Goal: Task Accomplishment & Management: Complete application form

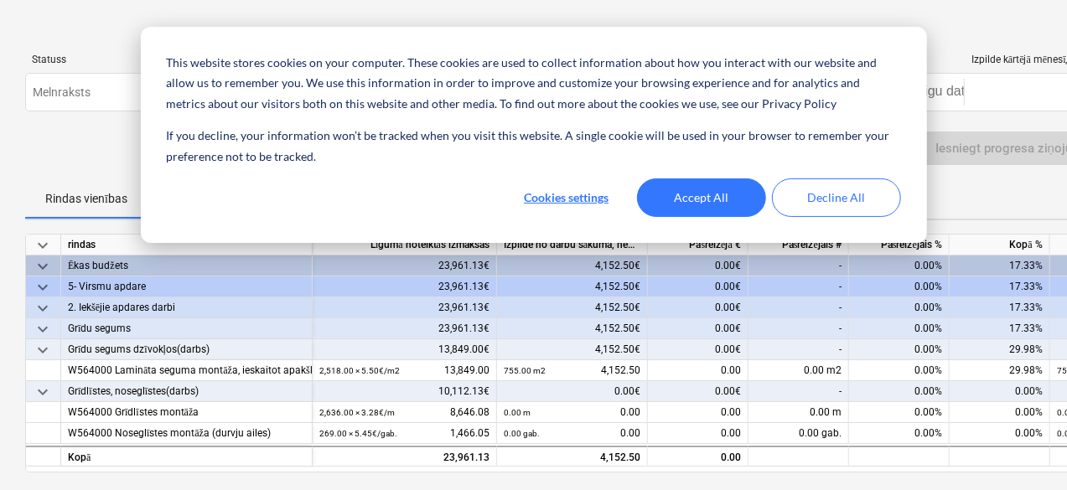
scroll to position [84, 0]
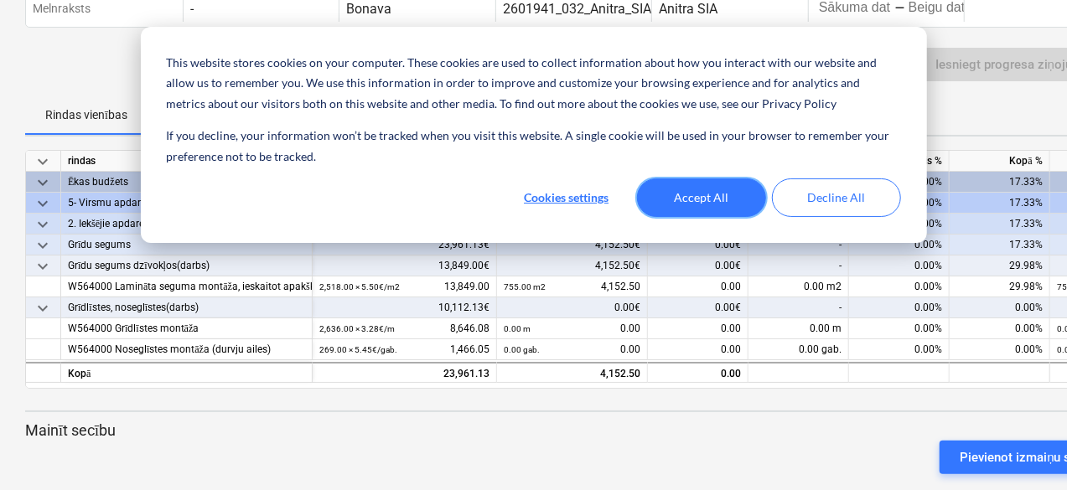
click at [722, 198] on button "Accept All" at bounding box center [701, 197] width 129 height 39
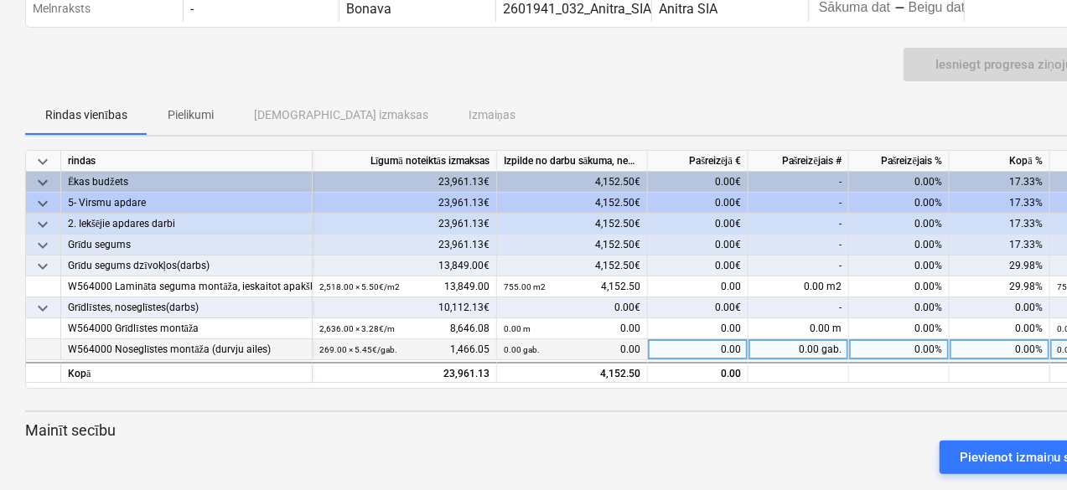
scroll to position [0, 0]
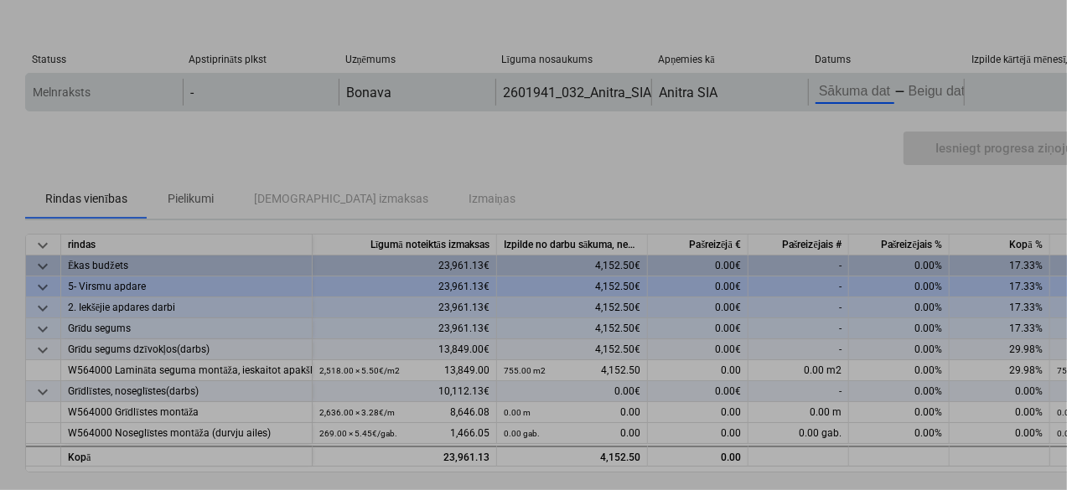
click at [879, 85] on body "This website stores cookies on your computer. These cookies are used to collect…" at bounding box center [533, 245] width 1067 height 490
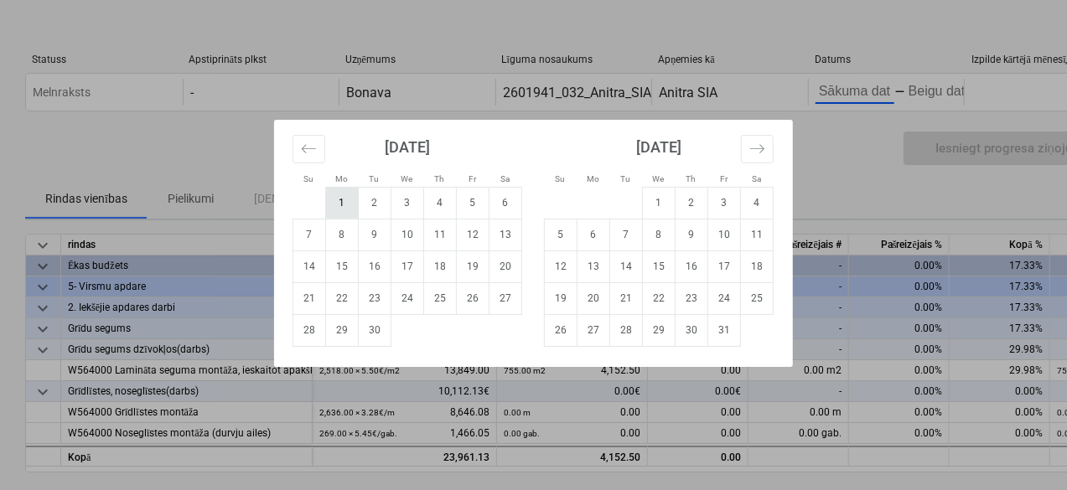
click at [345, 204] on td "1" at bounding box center [342, 203] width 33 height 32
type input "[DATE]"
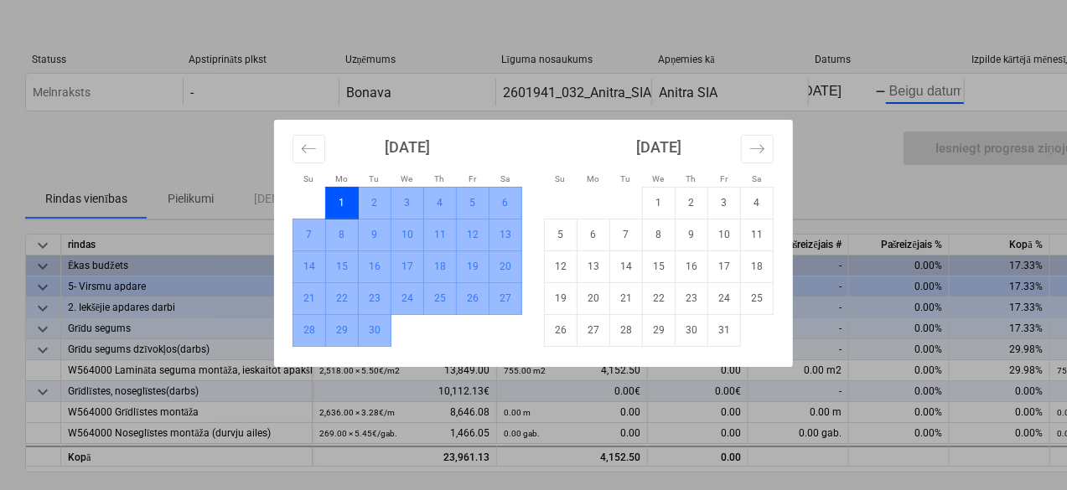
click at [369, 332] on td "30" at bounding box center [375, 330] width 33 height 32
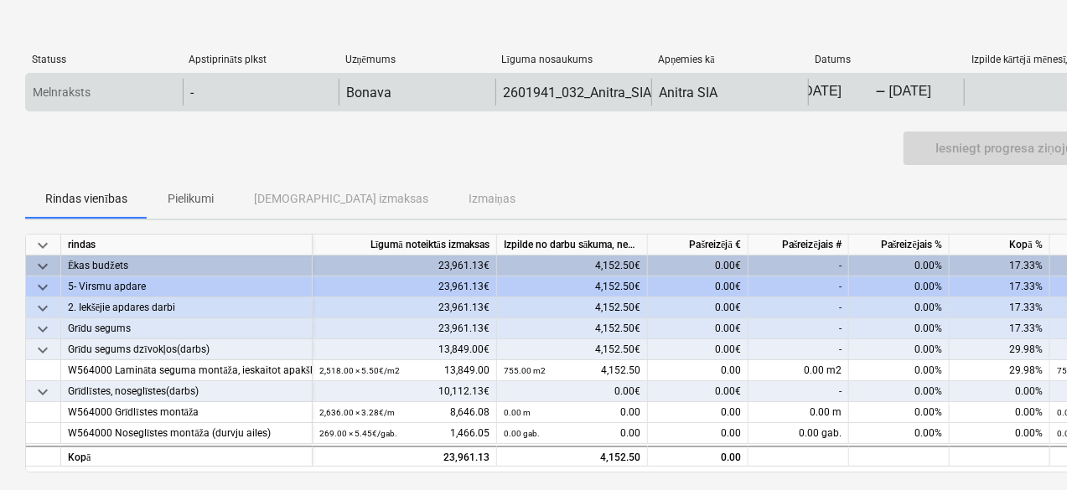
click at [1022, 91] on div "0.00€" at bounding box center [1041, 92] width 157 height 27
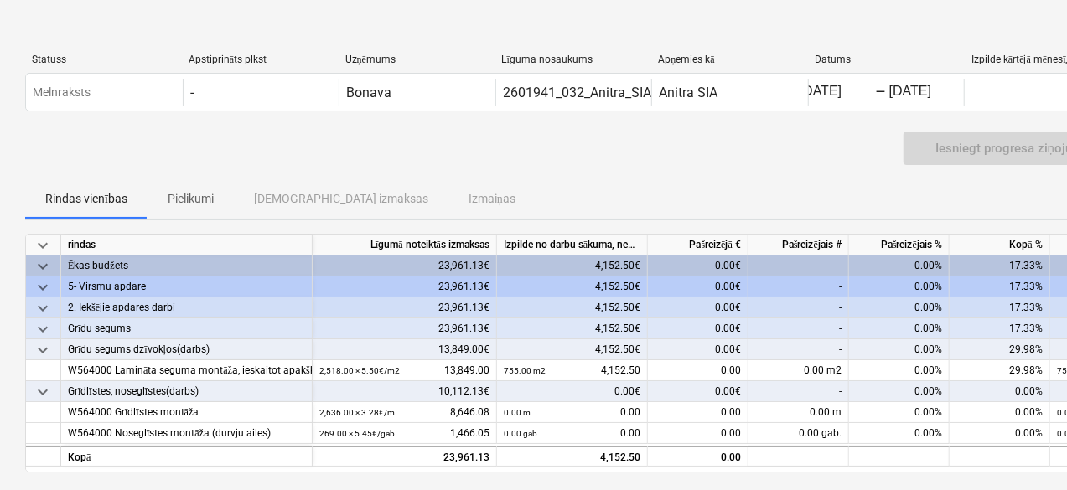
scroll to position [84, 0]
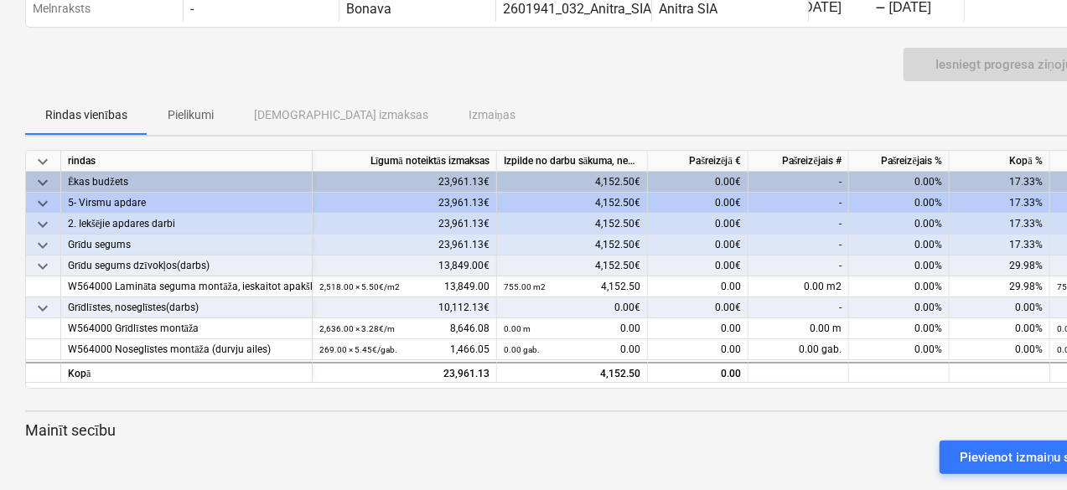
click at [801, 177] on div "-" at bounding box center [798, 182] width 101 height 21
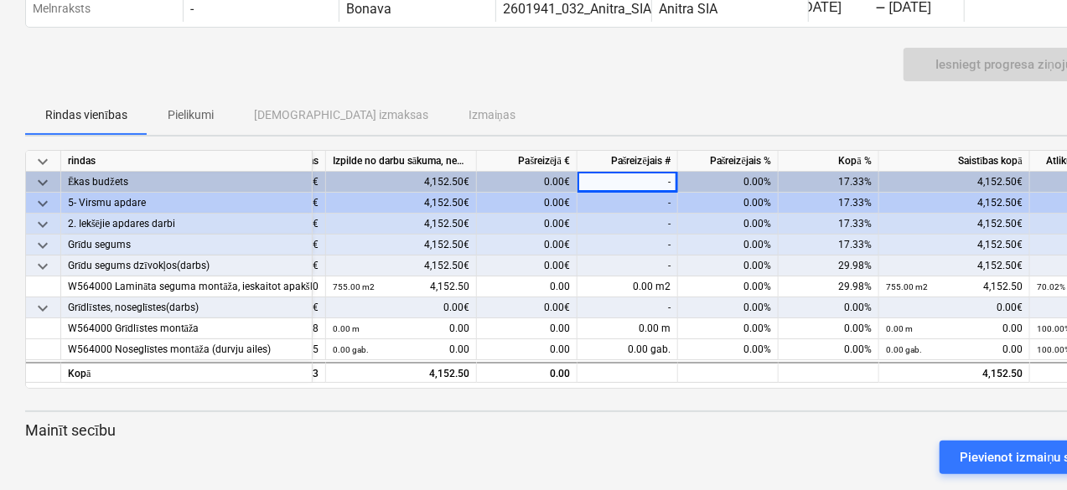
scroll to position [0, 188]
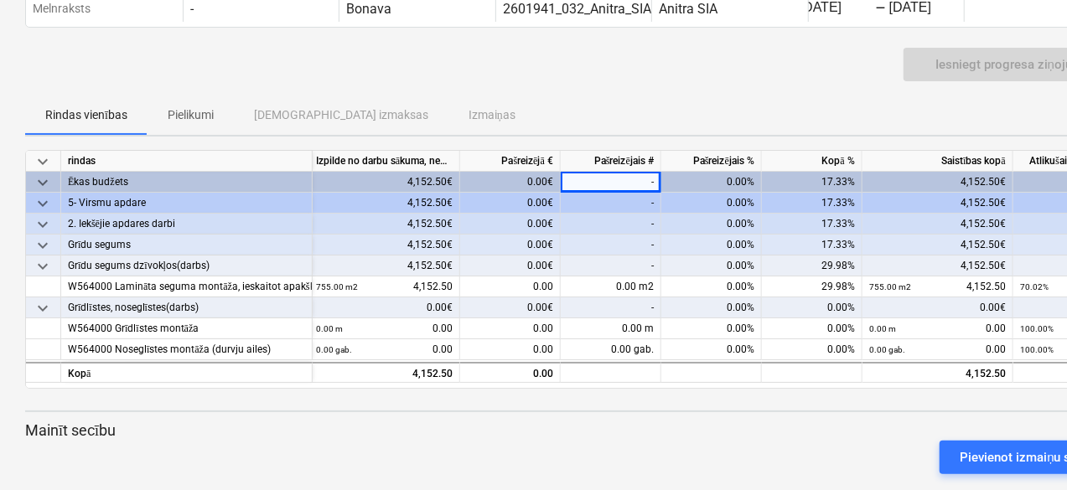
drag, startPoint x: 700, startPoint y: 389, endPoint x: 560, endPoint y: 388, distance: 140.8
click at [560, 389] on div at bounding box center [573, 395] width 1096 height 13
drag, startPoint x: 560, startPoint y: 388, endPoint x: 494, endPoint y: 384, distance: 65.5
click at [494, 384] on div "keyboard_arrow_down rindas Līgumā noteiktās izmaksas Izpilde no darbu sākuma, n…" at bounding box center [573, 319] width 1096 height 338
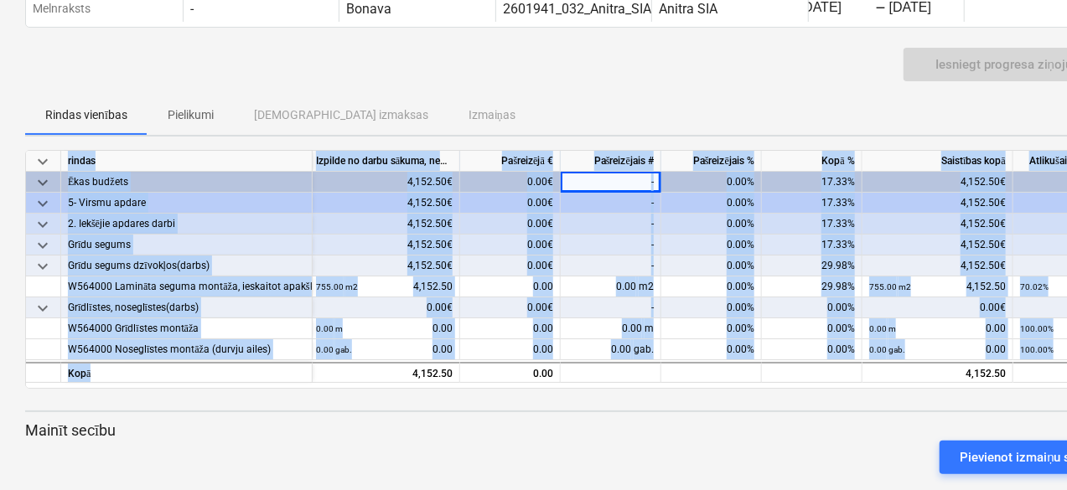
drag, startPoint x: 290, startPoint y: 378, endPoint x: 211, endPoint y: 383, distance: 78.9
click at [211, 382] on div "keyboard_arrow_down rindas Līgumā noteiktās izmaksas Izpilde no darbu sākuma, n…" at bounding box center [573, 269] width 1096 height 239
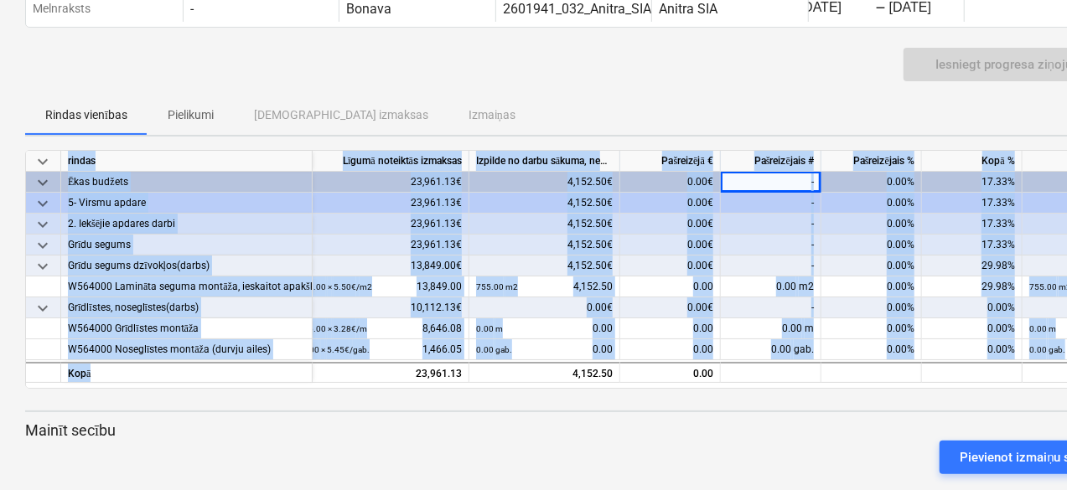
scroll to position [0, 0]
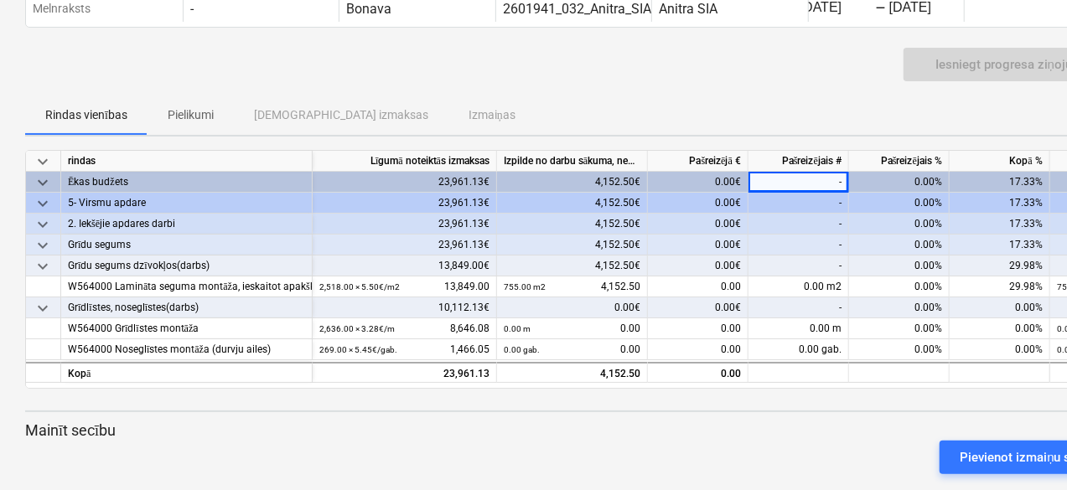
click at [312, 431] on p "Mainīt secību" at bounding box center [573, 431] width 1096 height 20
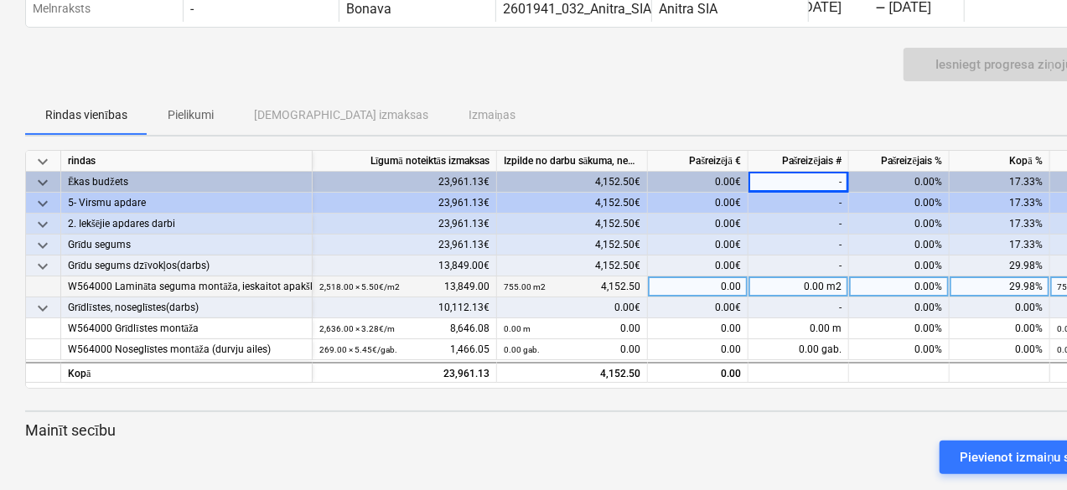
click at [772, 286] on div "0.00 m2" at bounding box center [798, 286] width 101 height 21
type input "1637.1"
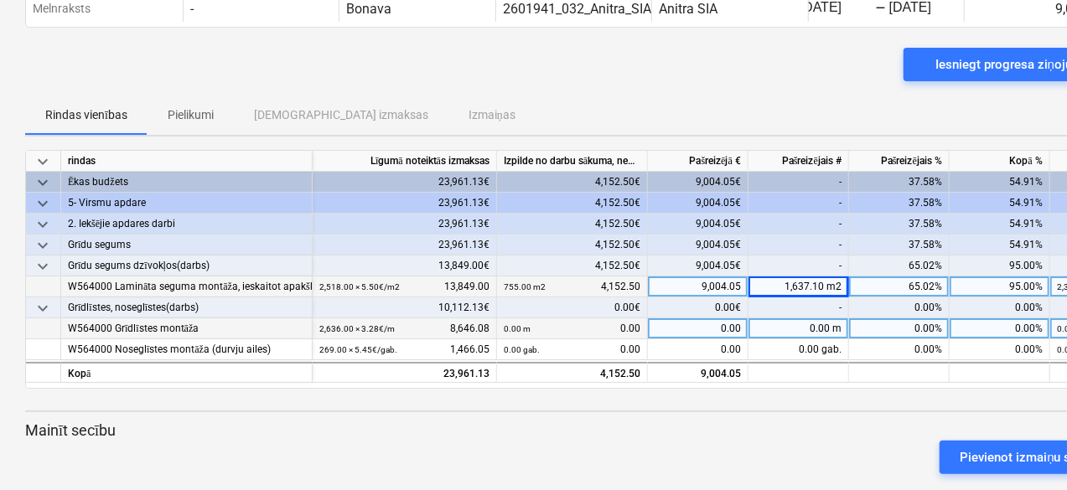
click at [799, 321] on div "0.00 m" at bounding box center [798, 328] width 101 height 21
type input "1318"
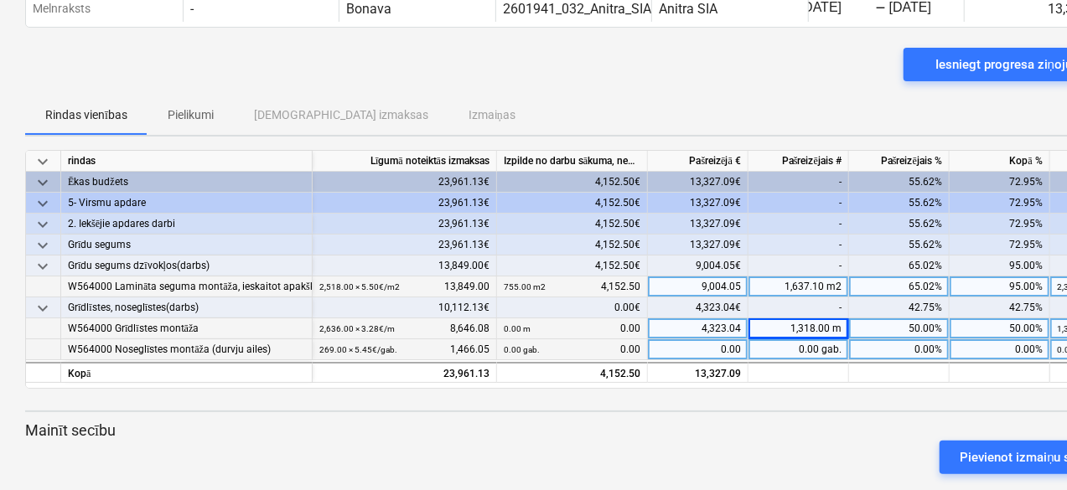
click at [798, 351] on div "0.00 gab." at bounding box center [798, 349] width 101 height 21
type input "135"
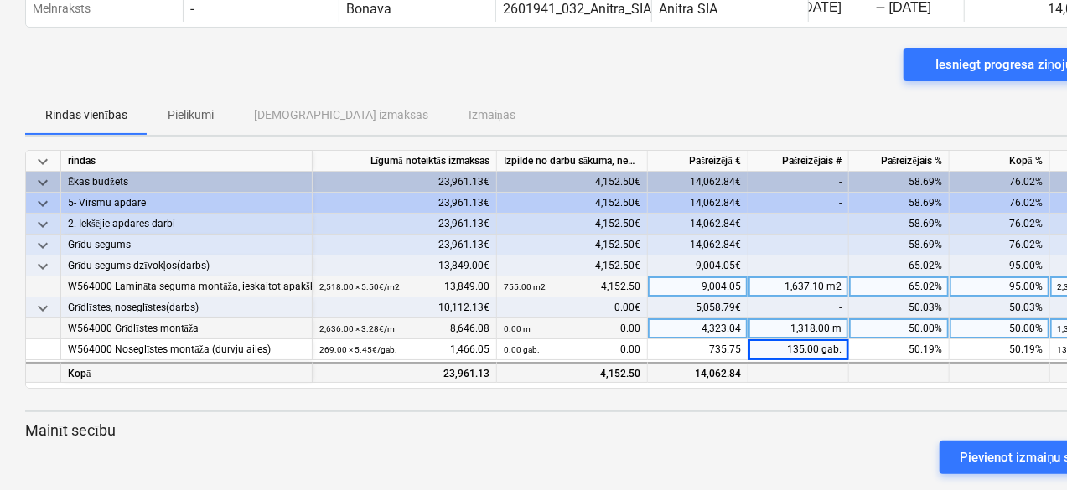
drag, startPoint x: 803, startPoint y: 345, endPoint x: 821, endPoint y: 375, distance: 34.9
click at [803, 346] on div "135.00 gab." at bounding box center [798, 349] width 101 height 21
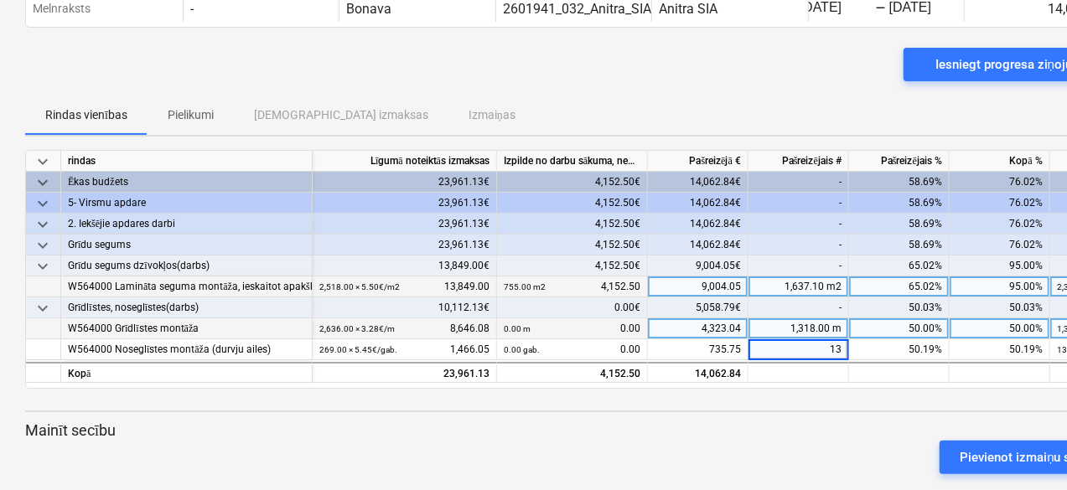
type input "134"
click at [836, 428] on p "Mainīt secību" at bounding box center [573, 431] width 1096 height 20
click at [1024, 457] on div "Pievienot izmaiņu secību" at bounding box center [1030, 458] width 142 height 22
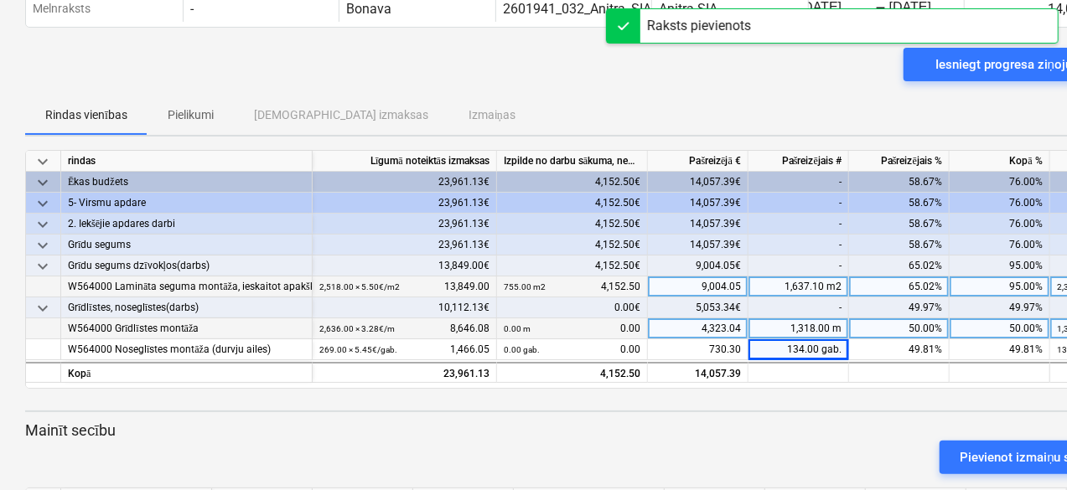
click at [653, 73] on div "Iesniegt progresa ziņojumu" at bounding box center [573, 71] width 1096 height 47
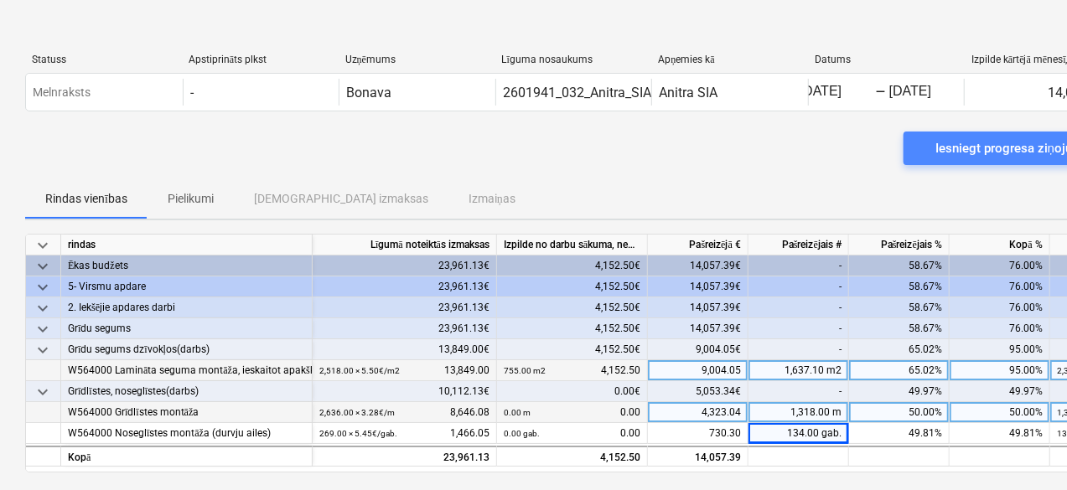
click at [1001, 144] on div "Iesniegt progresa ziņojumu" at bounding box center [1012, 148] width 154 height 22
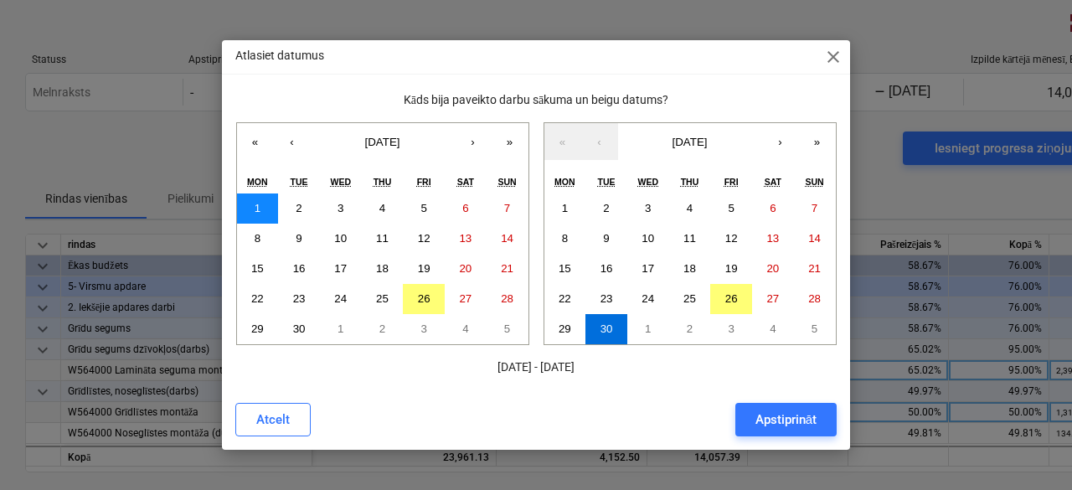
click at [251, 202] on button "1" at bounding box center [258, 209] width 42 height 30
click at [612, 333] on button "30" at bounding box center [607, 329] width 42 height 30
click at [788, 418] on div "Apstiprināt" at bounding box center [786, 420] width 61 height 22
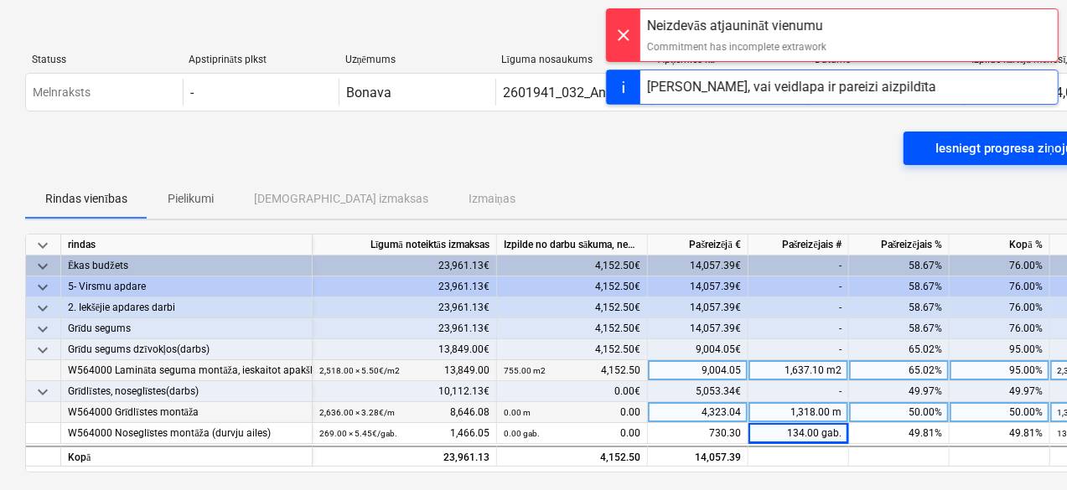
click at [984, 142] on div "Iesniegt progresa ziņojumu" at bounding box center [1012, 148] width 154 height 22
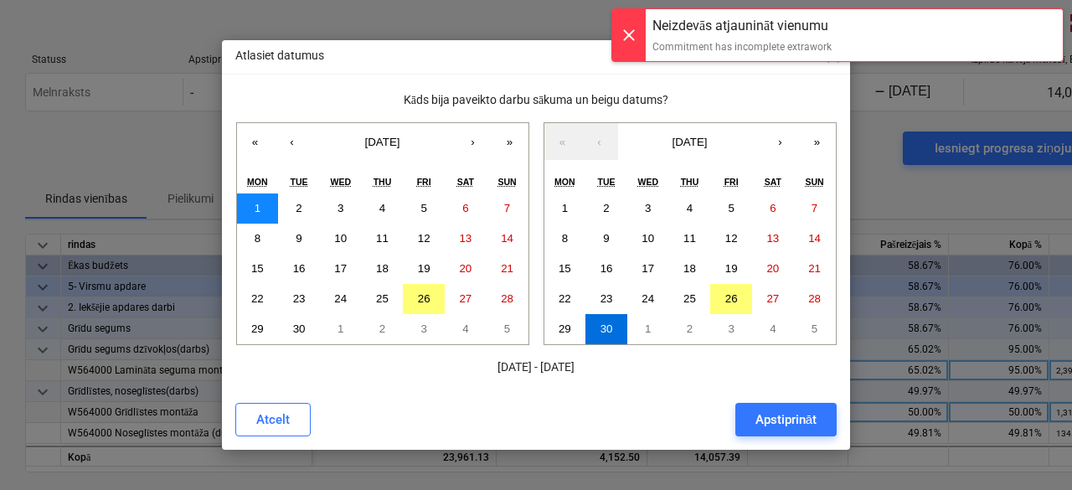
drag, startPoint x: 265, startPoint y: 206, endPoint x: 275, endPoint y: 207, distance: 10.1
click at [262, 204] on button "1" at bounding box center [258, 209] width 42 height 30
click at [426, 302] on abbr "26" at bounding box center [424, 298] width 13 height 13
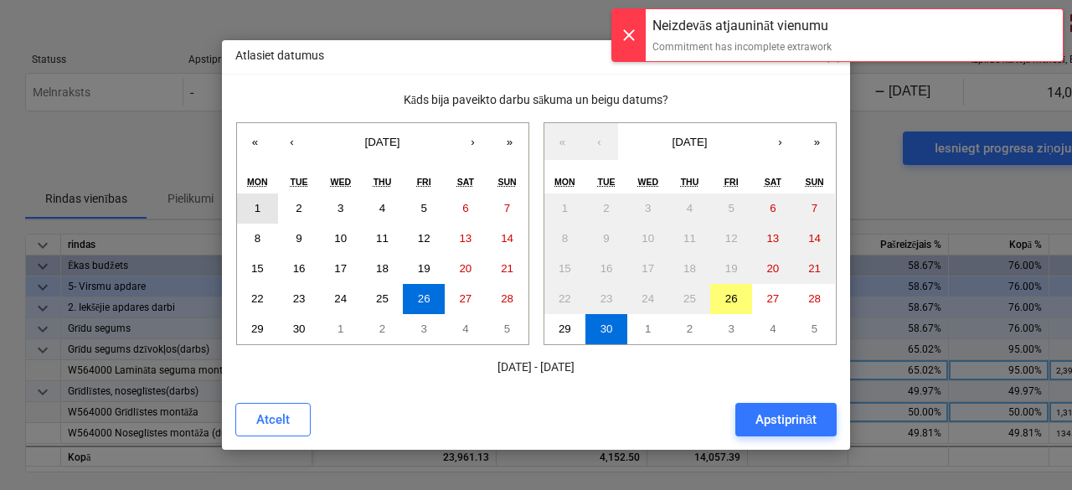
click at [253, 207] on button "1" at bounding box center [258, 209] width 42 height 30
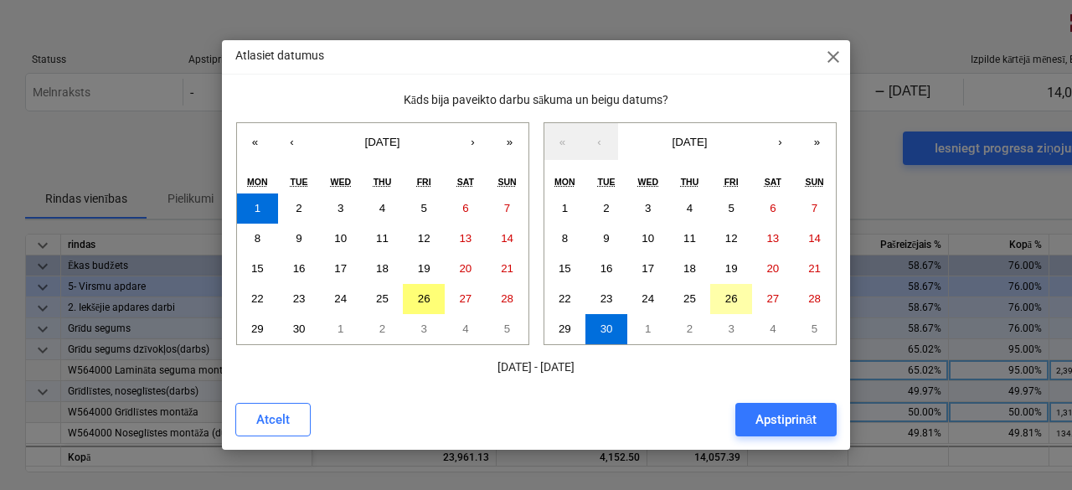
click at [744, 301] on button "26" at bounding box center [731, 299] width 42 height 30
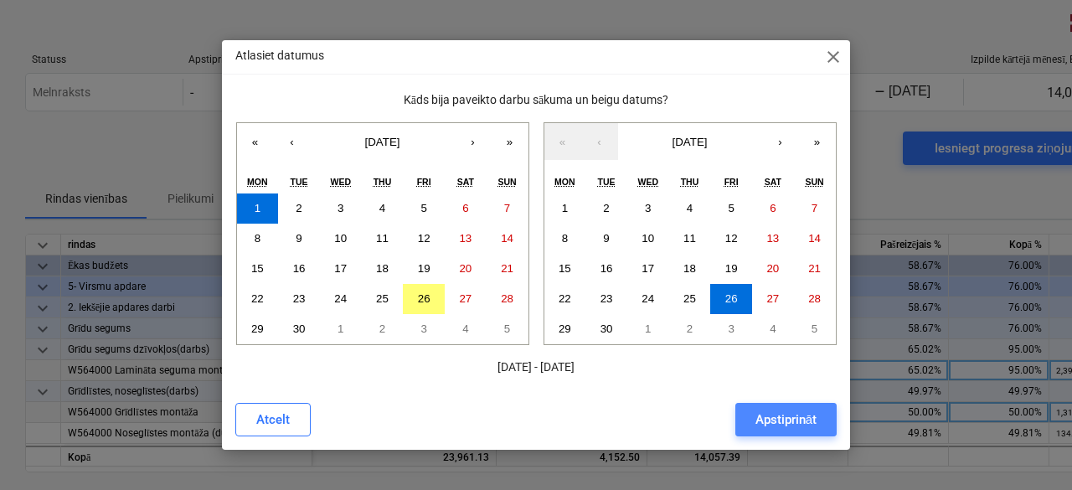
click at [798, 425] on div "Apstiprināt" at bounding box center [786, 420] width 61 height 22
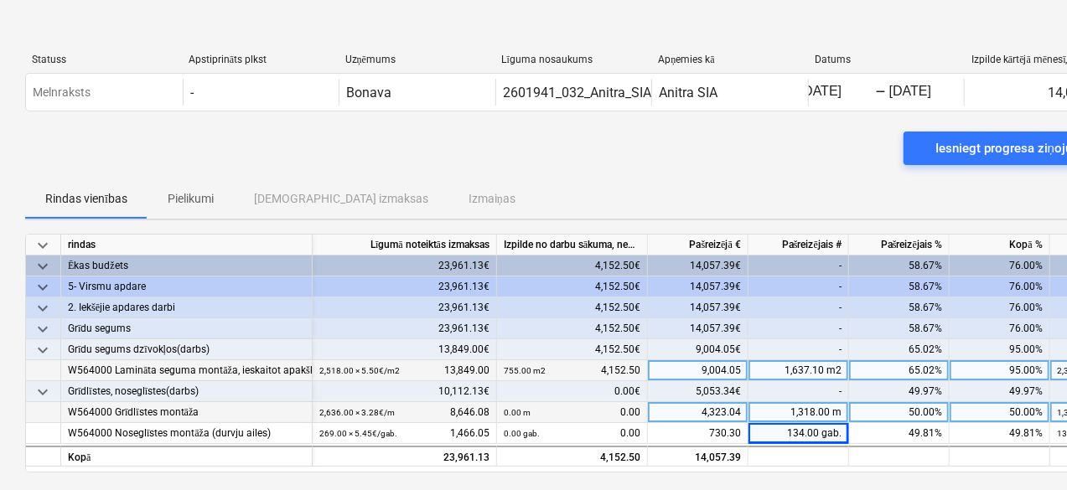
drag, startPoint x: 792, startPoint y: 472, endPoint x: 999, endPoint y: 480, distance: 207.1
click at [997, 480] on div at bounding box center [573, 479] width 1096 height 13
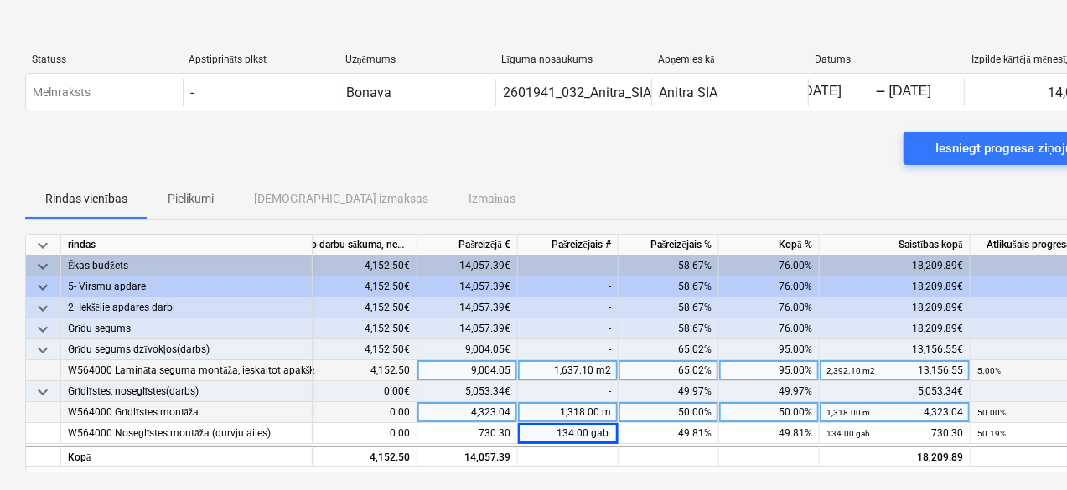
scroll to position [203, 0]
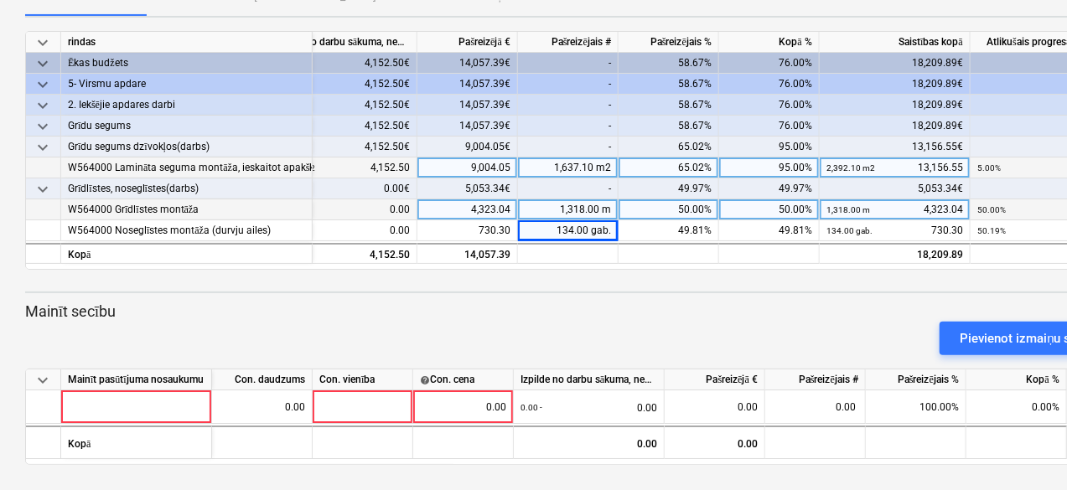
drag, startPoint x: 1000, startPoint y: 333, endPoint x: 633, endPoint y: 323, distance: 367.1
click at [633, 323] on div "Pievienot izmaiņu secību" at bounding box center [572, 338] width 1109 height 47
click at [31, 380] on div "keyboard_arrow_down" at bounding box center [43, 379] width 35 height 21
click at [39, 383] on span "keyboard_arrow_down" at bounding box center [43, 380] width 20 height 20
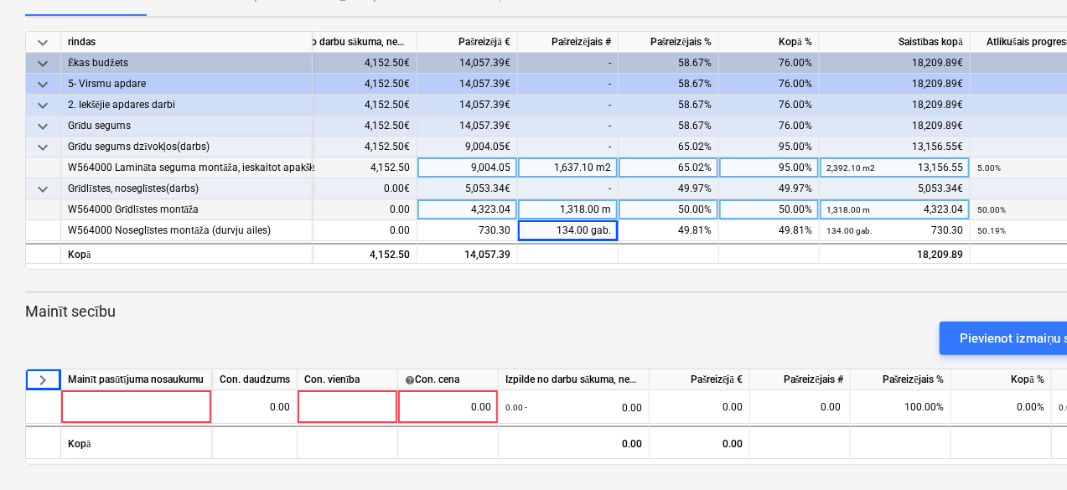
scroll to position [0, 0]
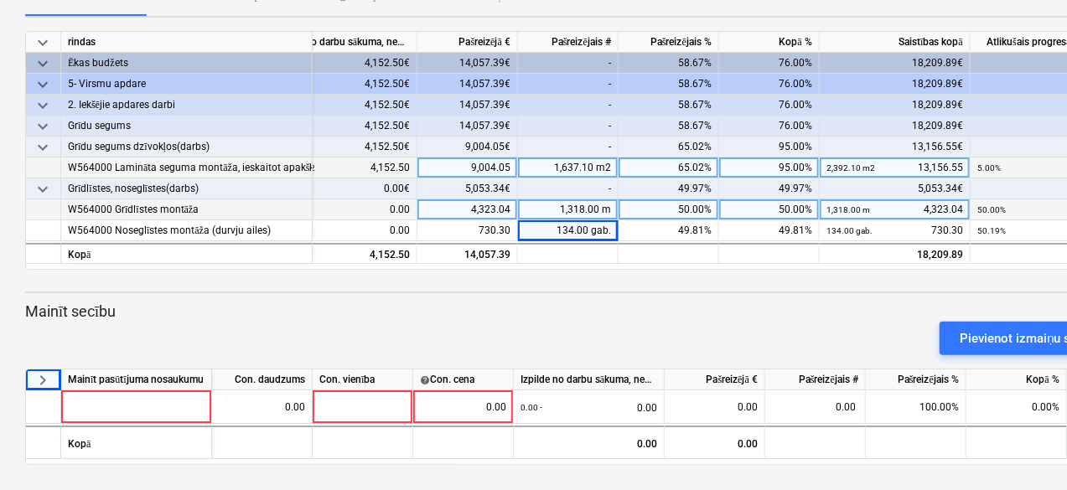
click at [43, 376] on span "keyboard_arrow_right" at bounding box center [43, 380] width 20 height 20
click at [42, 375] on span "keyboard_arrow_down" at bounding box center [43, 380] width 20 height 20
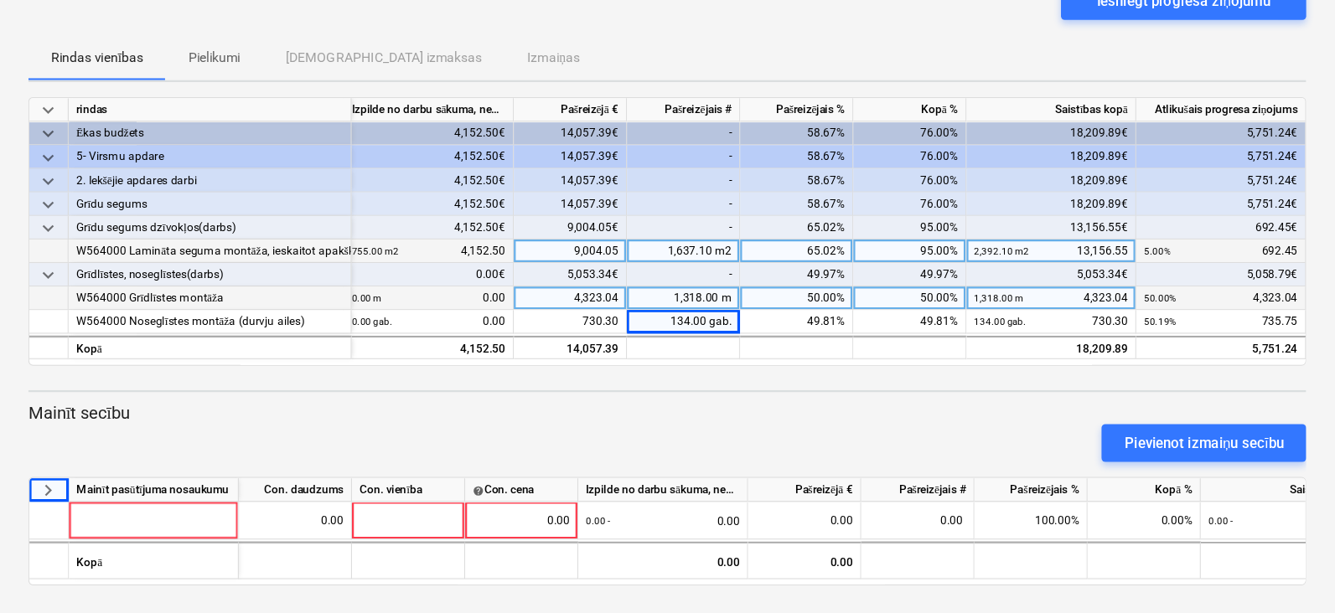
scroll to position [0, 41]
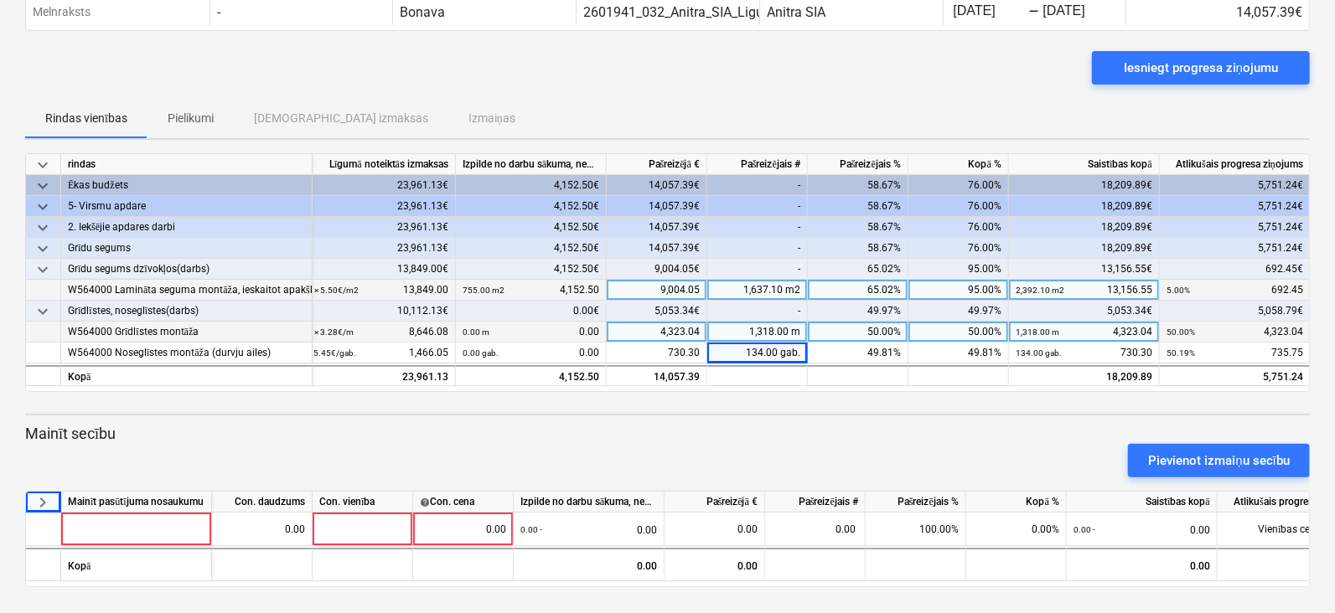
drag, startPoint x: 717, startPoint y: 477, endPoint x: 877, endPoint y: 433, distance: 165.8
click at [877, 433] on p "Mainīt secību" at bounding box center [667, 434] width 1284 height 20
click at [29, 489] on div "keyboard_arrow_right" at bounding box center [43, 502] width 35 height 21
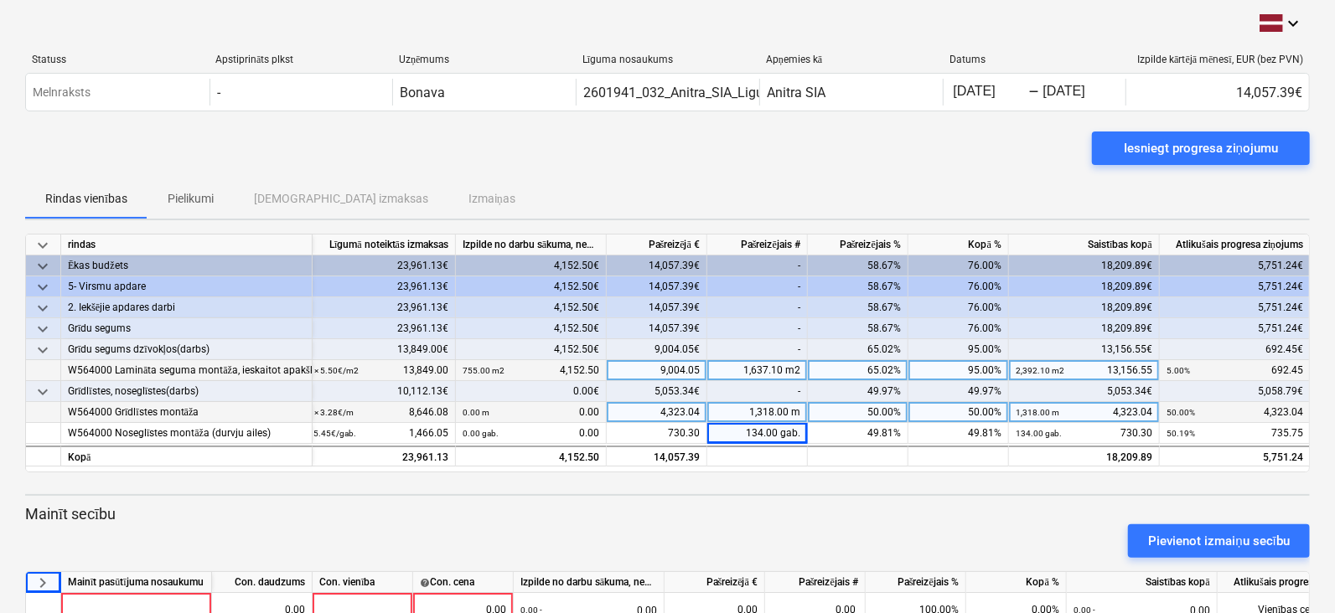
scroll to position [80, 0]
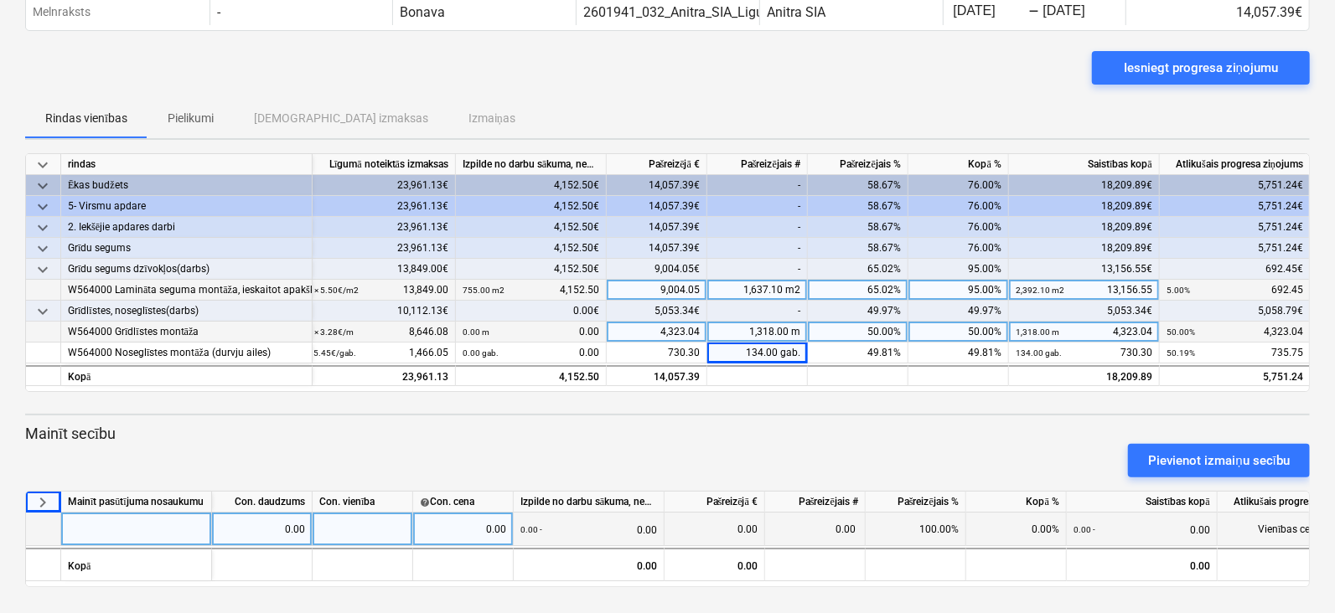
click at [114, 489] on div at bounding box center [136, 530] width 151 height 34
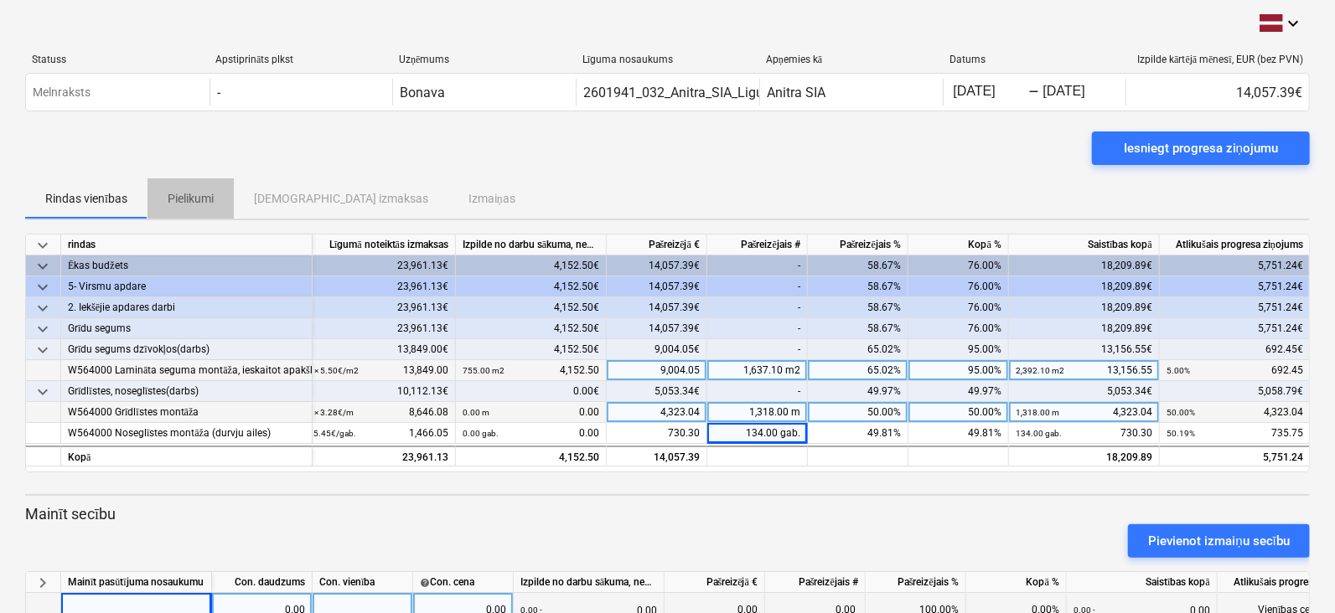
click at [176, 204] on p "Pielikumi" at bounding box center [191, 199] width 46 height 18
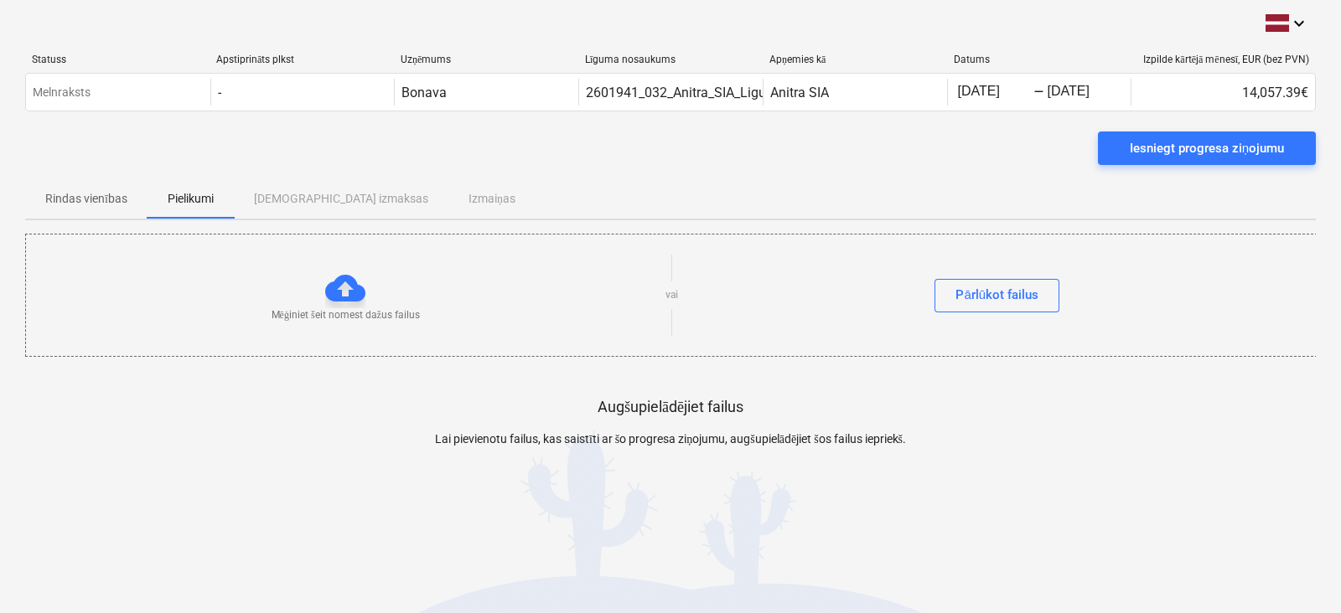
click at [328, 190] on div "Rindas vienības Pielikumi Apstiprinātas izmaksas Izmaiņas" at bounding box center [670, 198] width 1290 height 40
click at [456, 198] on div "Rindas vienības Pielikumi Apstiprinātas izmaksas Izmaiņas" at bounding box center [670, 198] width 1290 height 40
click at [88, 199] on p "Rindas vienības" at bounding box center [86, 199] width 82 height 18
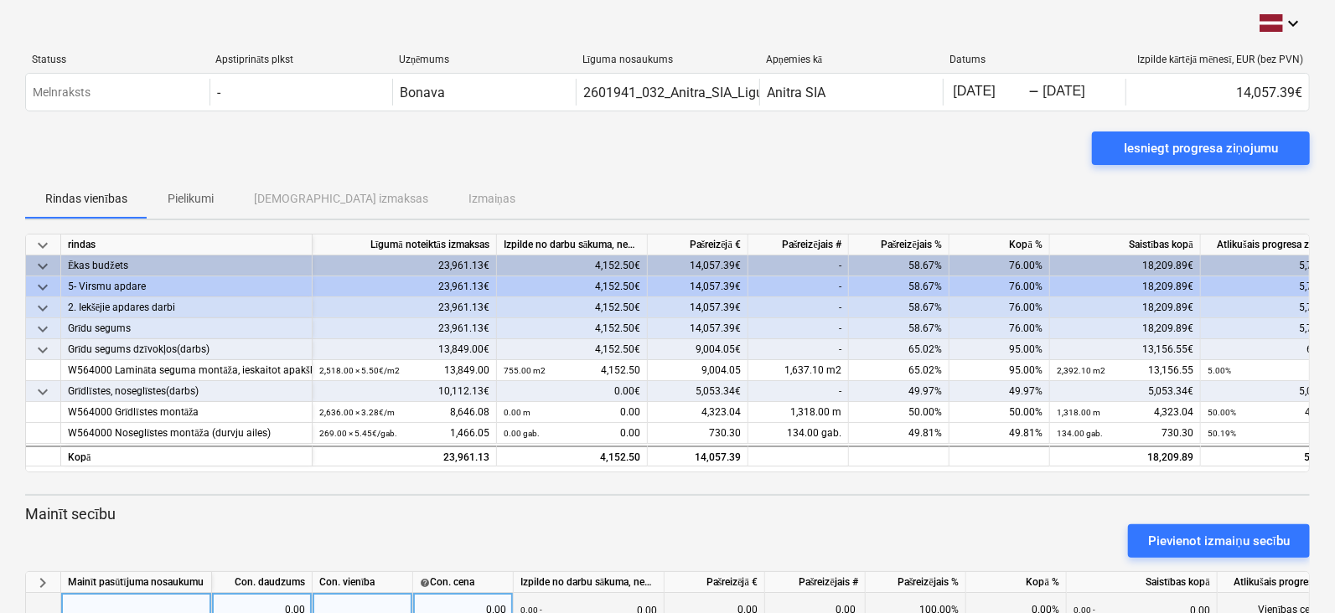
scroll to position [80, 0]
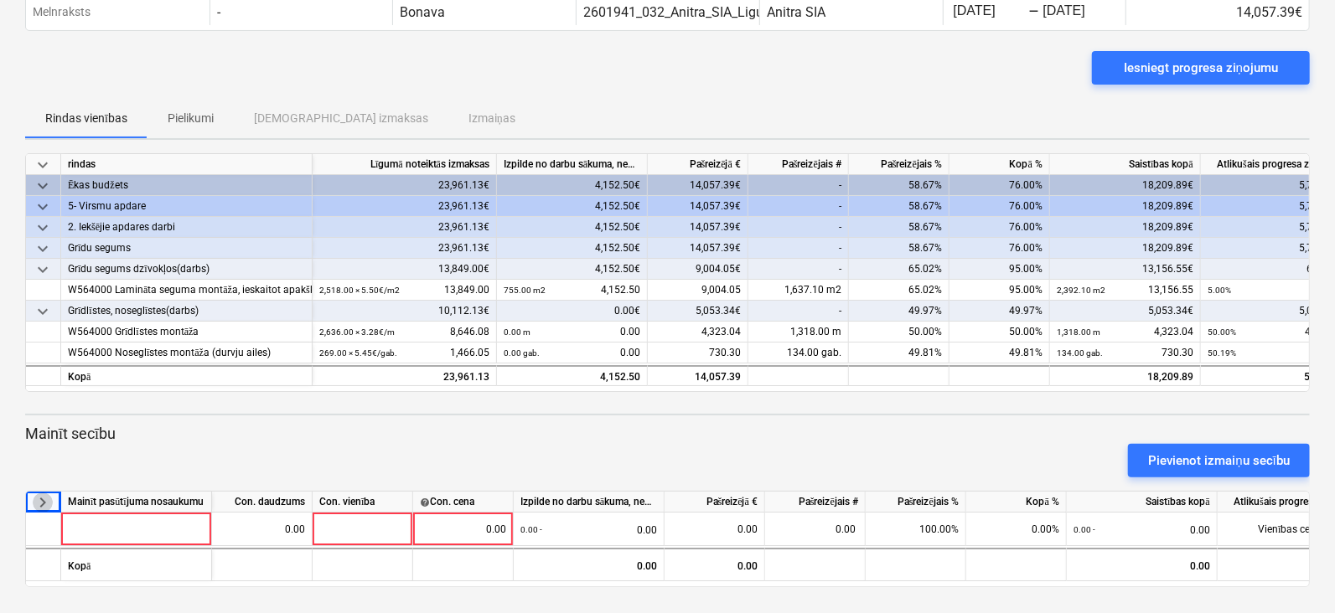
click at [46, 489] on span "keyboard_arrow_right" at bounding box center [43, 503] width 20 height 20
click at [49, 489] on span "keyboard_arrow_down" at bounding box center [43, 503] width 20 height 20
click at [1072, 59] on div "Iesniegt progresa ziņojumu" at bounding box center [1201, 68] width 154 height 22
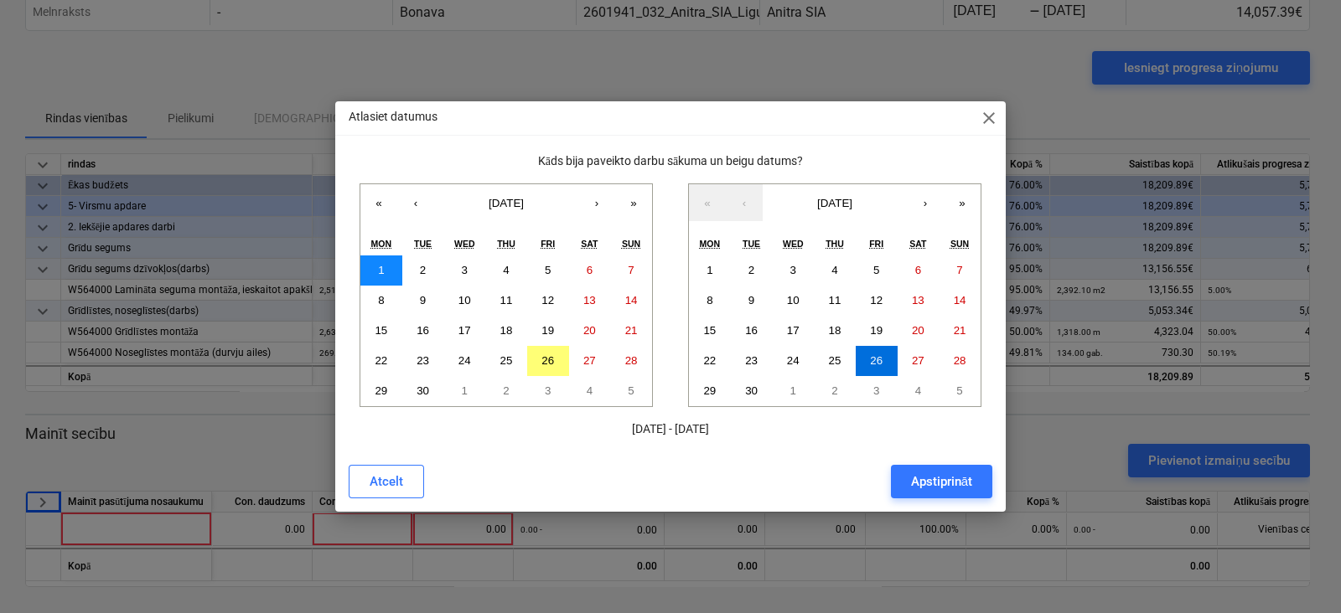
click at [381, 264] on abbr "1" at bounding box center [381, 270] width 6 height 13
click at [425, 386] on abbr "30" at bounding box center [422, 391] width 13 height 13
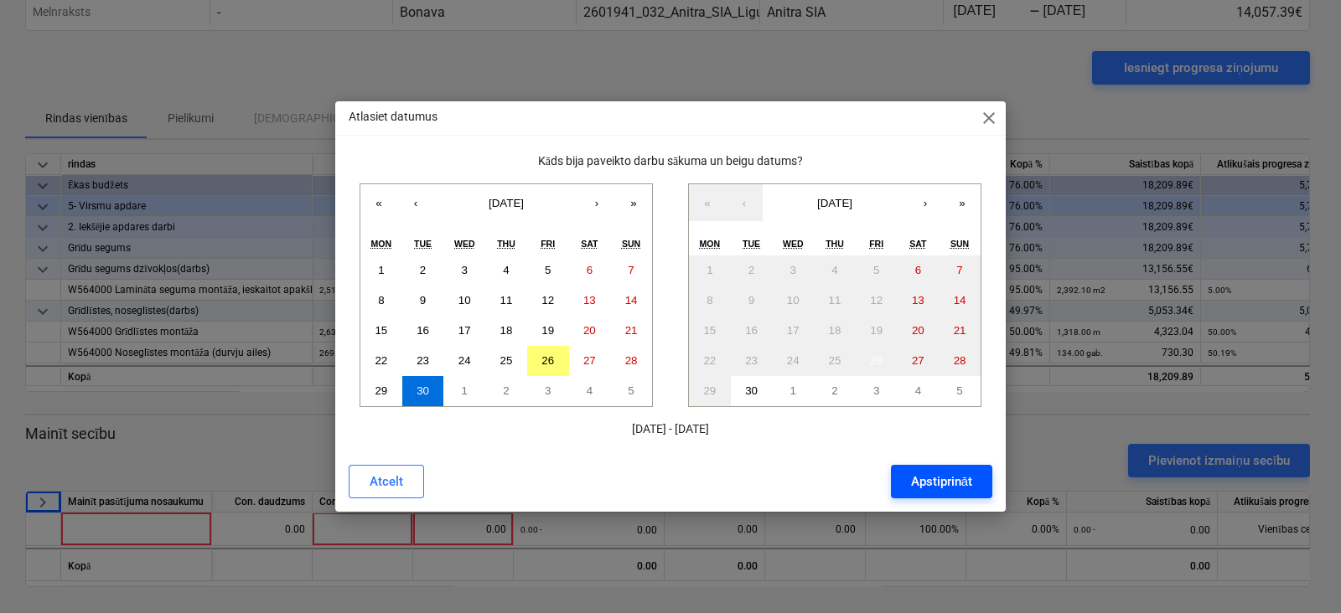
click at [943, 479] on div "Apstiprināt" at bounding box center [941, 482] width 61 height 22
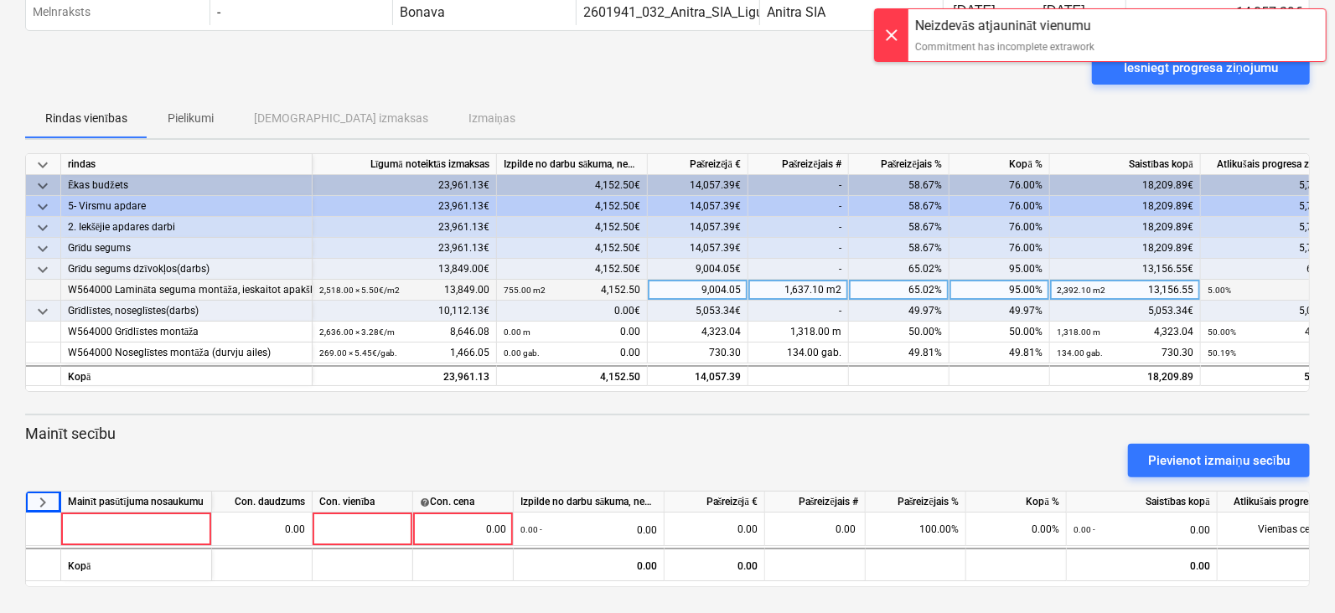
scroll to position [0, 0]
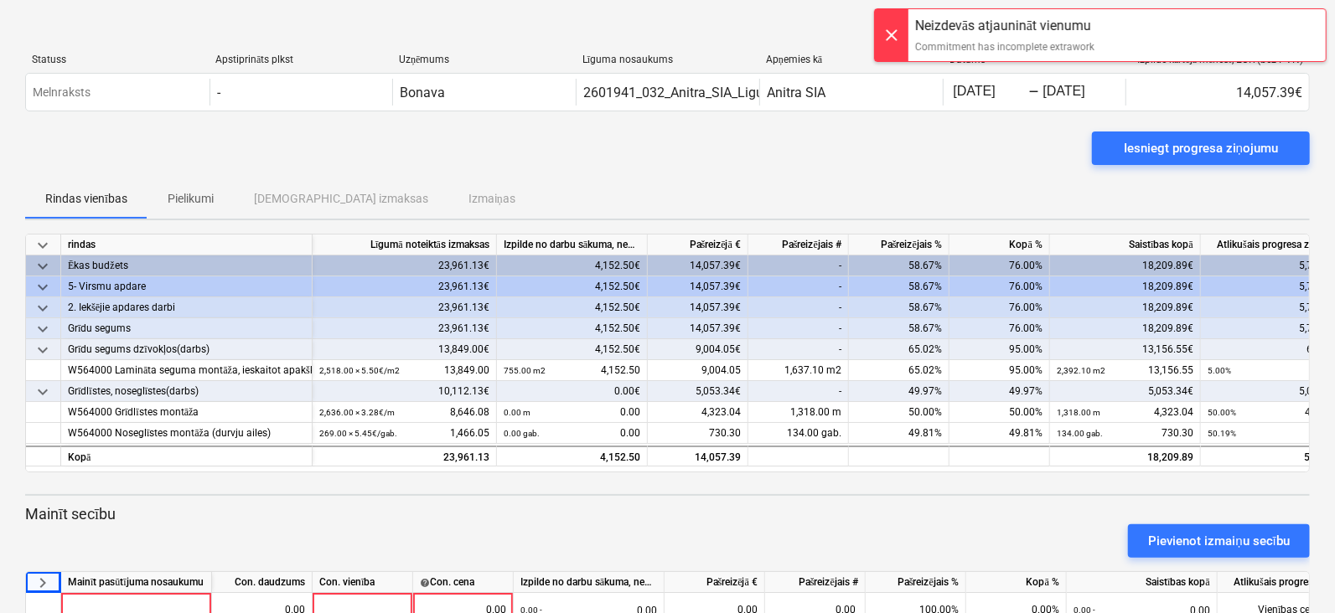
click at [738, 144] on div "Iesniegt progresa ziņojumu" at bounding box center [667, 155] width 1284 height 47
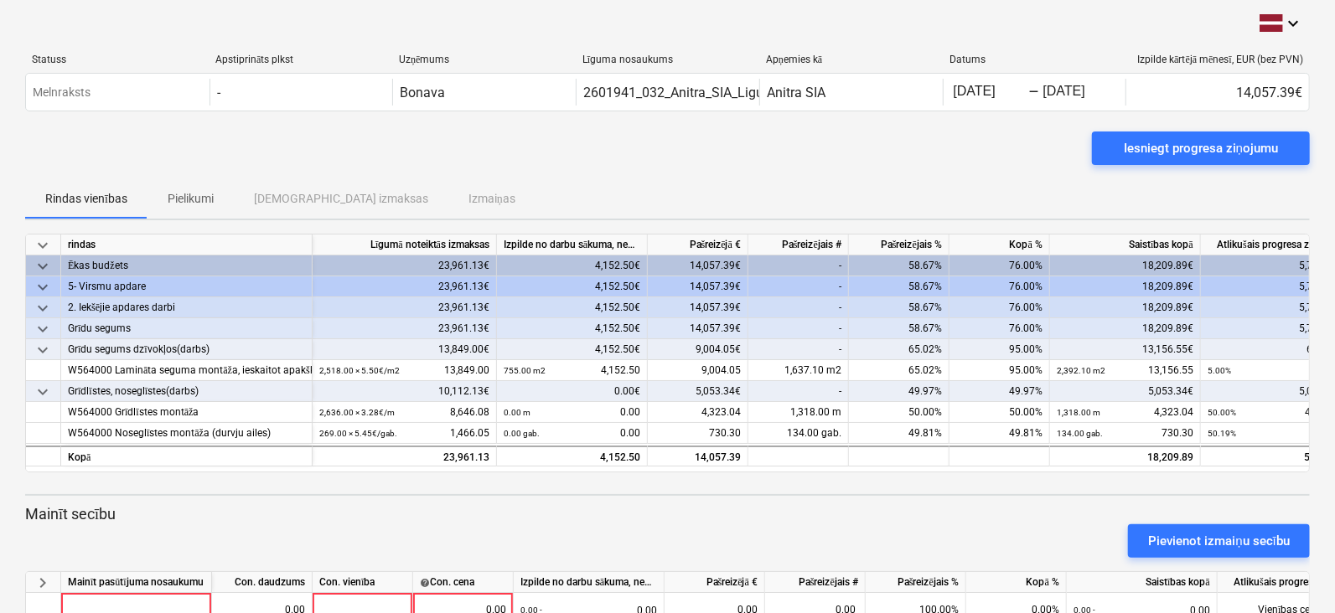
scroll to position [80, 0]
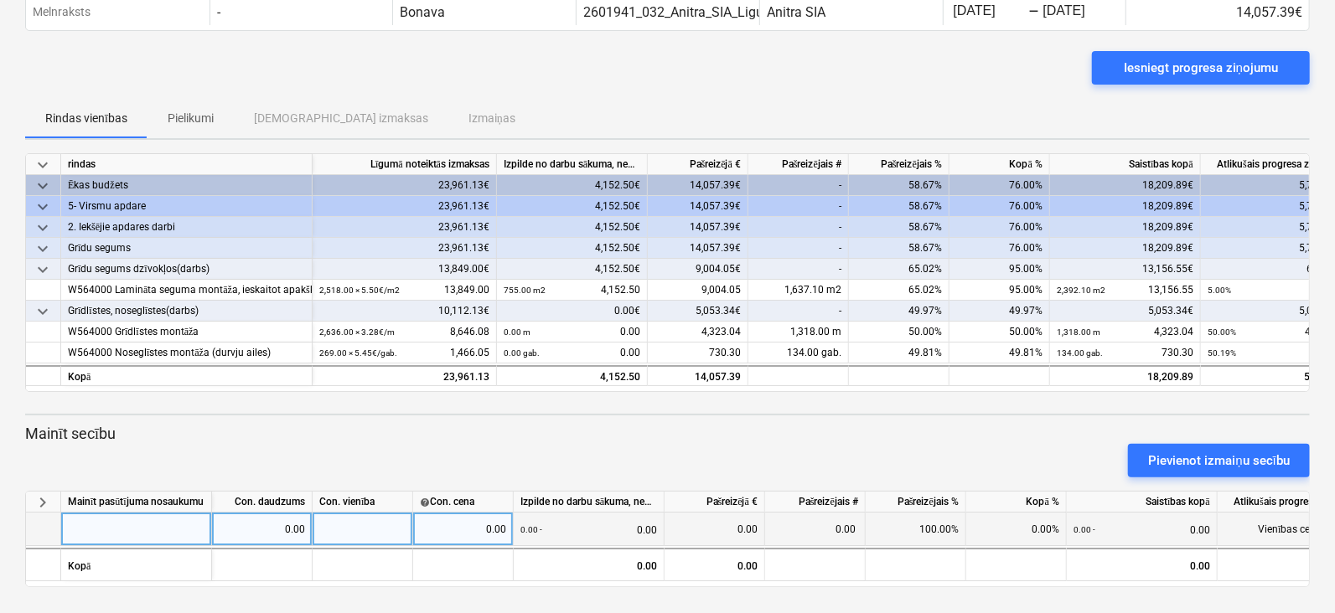
click at [119, 522] on div at bounding box center [136, 530] width 151 height 34
click at [111, 531] on input at bounding box center [136, 529] width 150 height 33
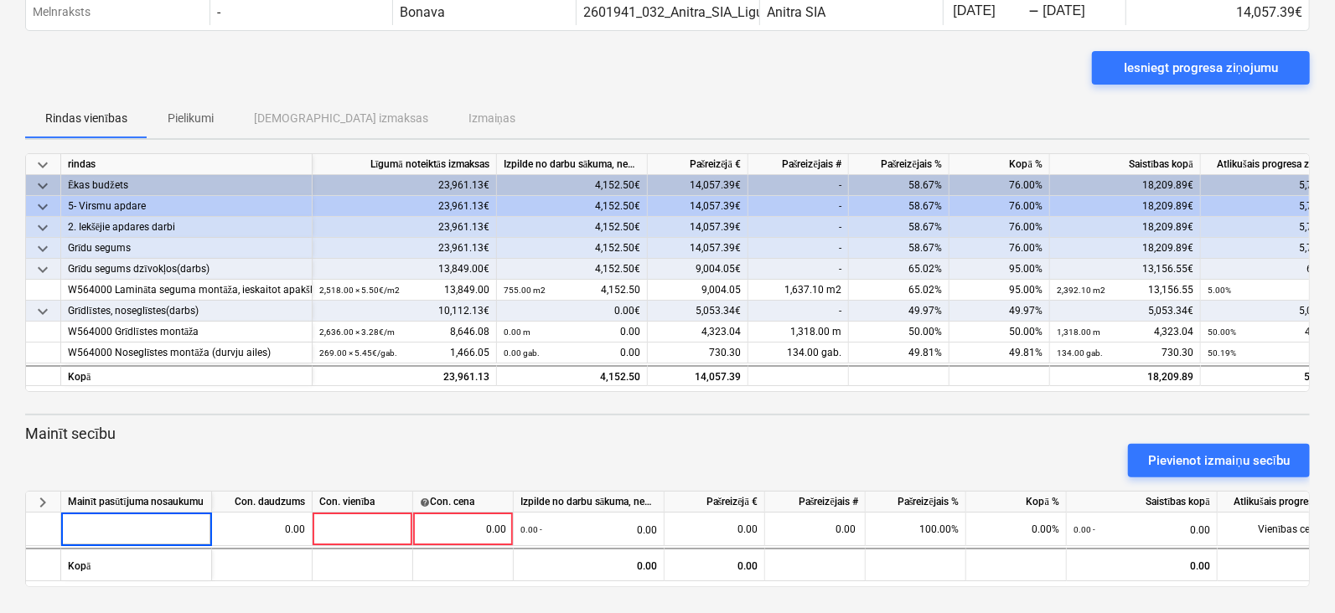
type input "-"
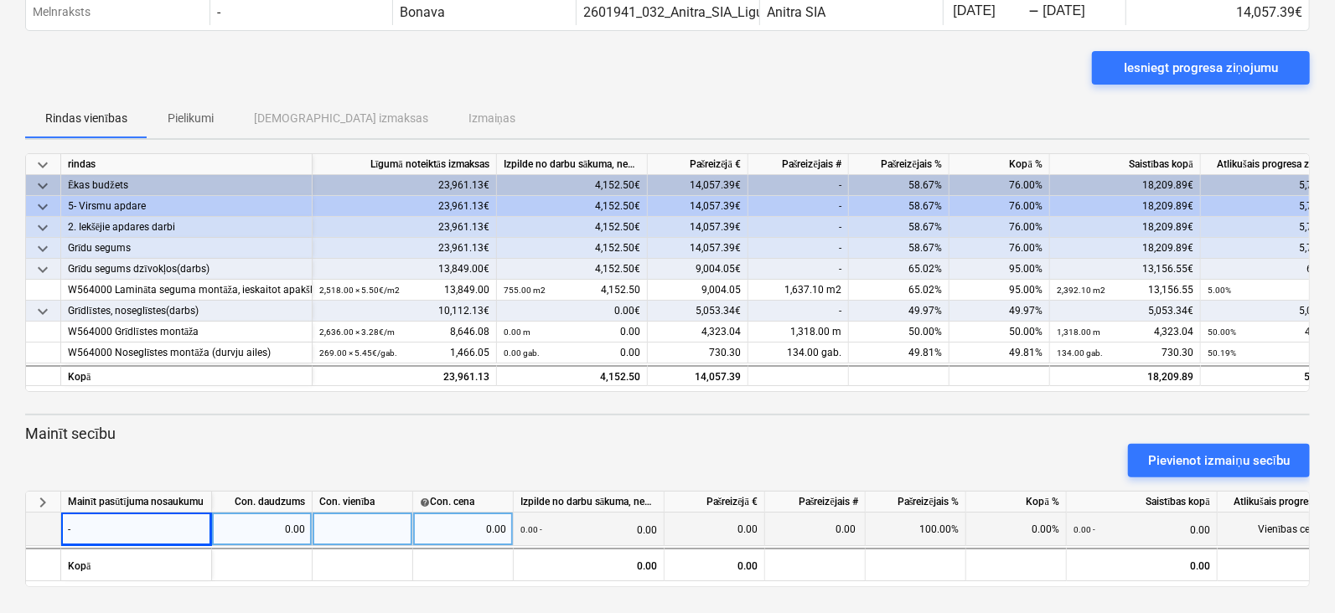
click at [385, 526] on div at bounding box center [363, 530] width 101 height 34
click at [480, 527] on div "0.00" at bounding box center [463, 530] width 86 height 34
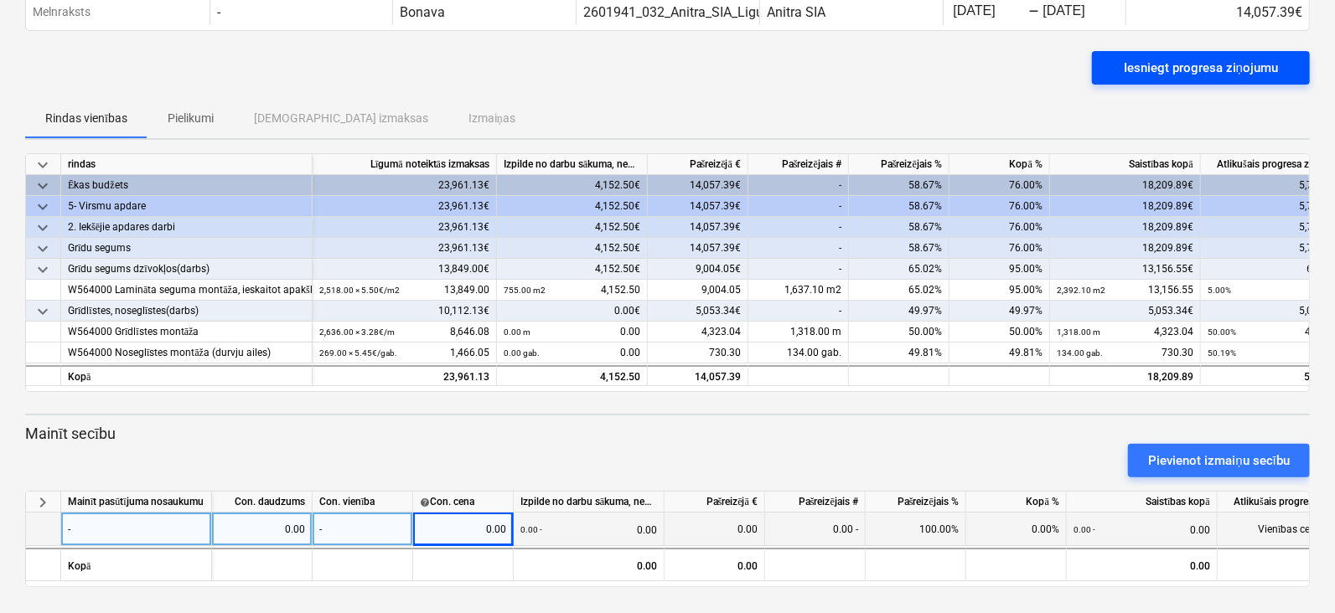
click at [1198, 66] on div "Iesniegt progresa ziņojumu" at bounding box center [1201, 68] width 154 height 22
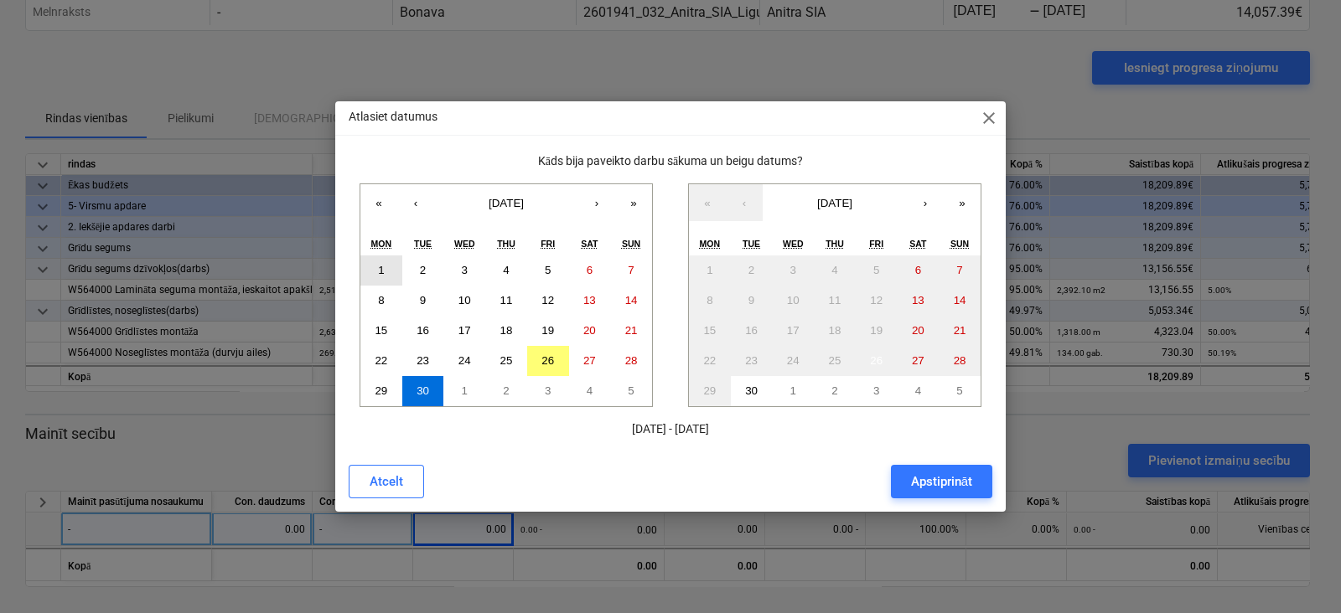
click at [383, 271] on abbr "1" at bounding box center [381, 270] width 6 height 13
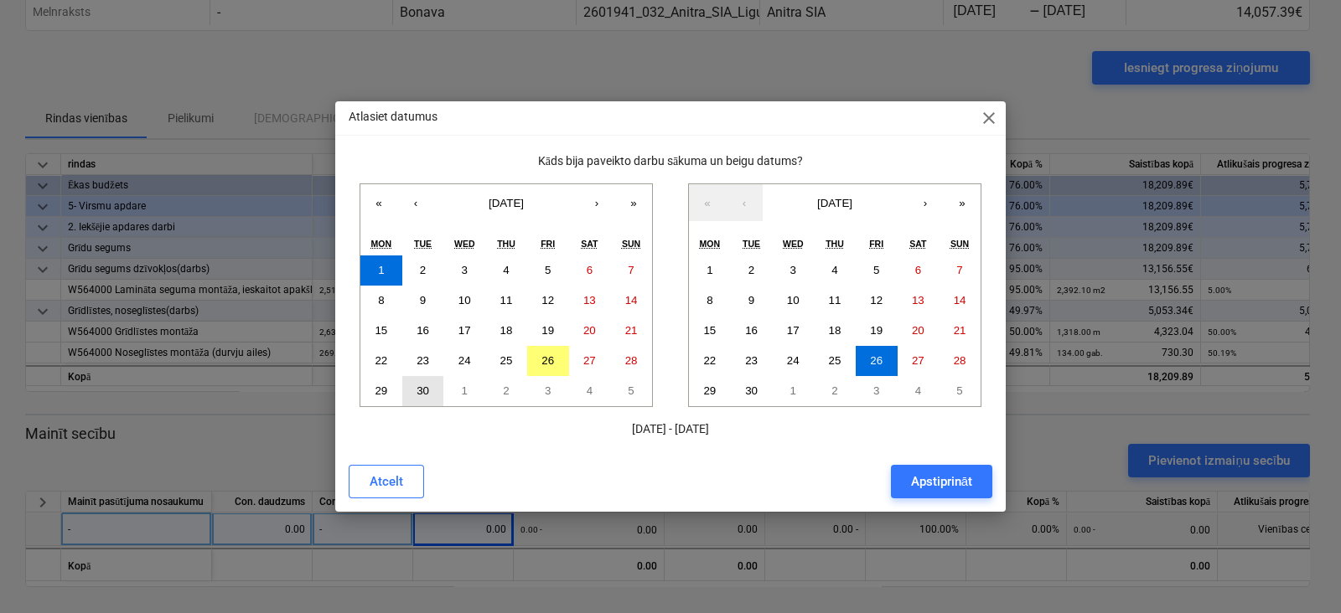
click at [427, 395] on abbr "30" at bounding box center [422, 391] width 13 height 13
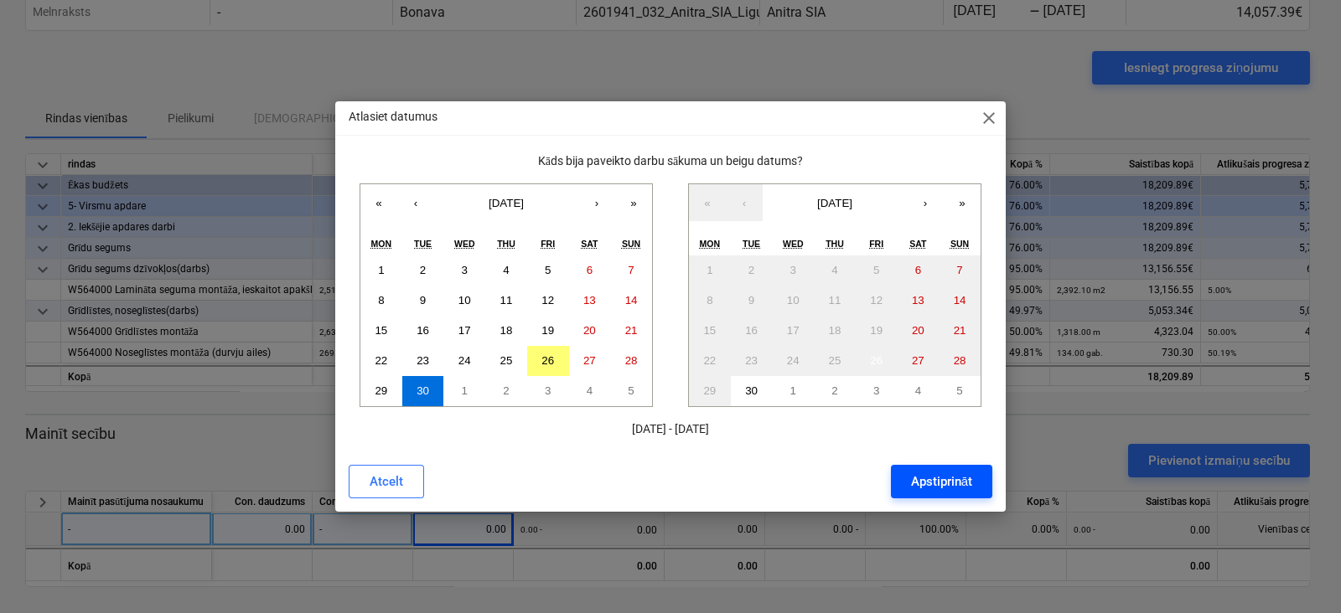
click at [943, 484] on div "Apstiprināt" at bounding box center [941, 482] width 61 height 22
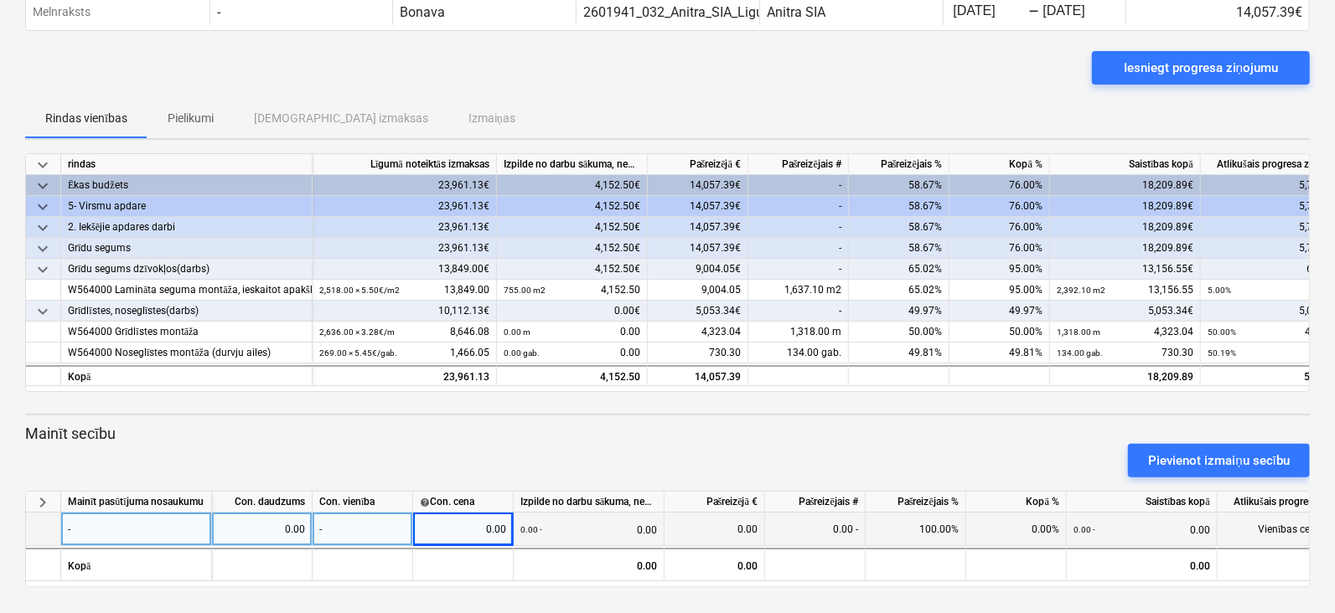
scroll to position [0, 0]
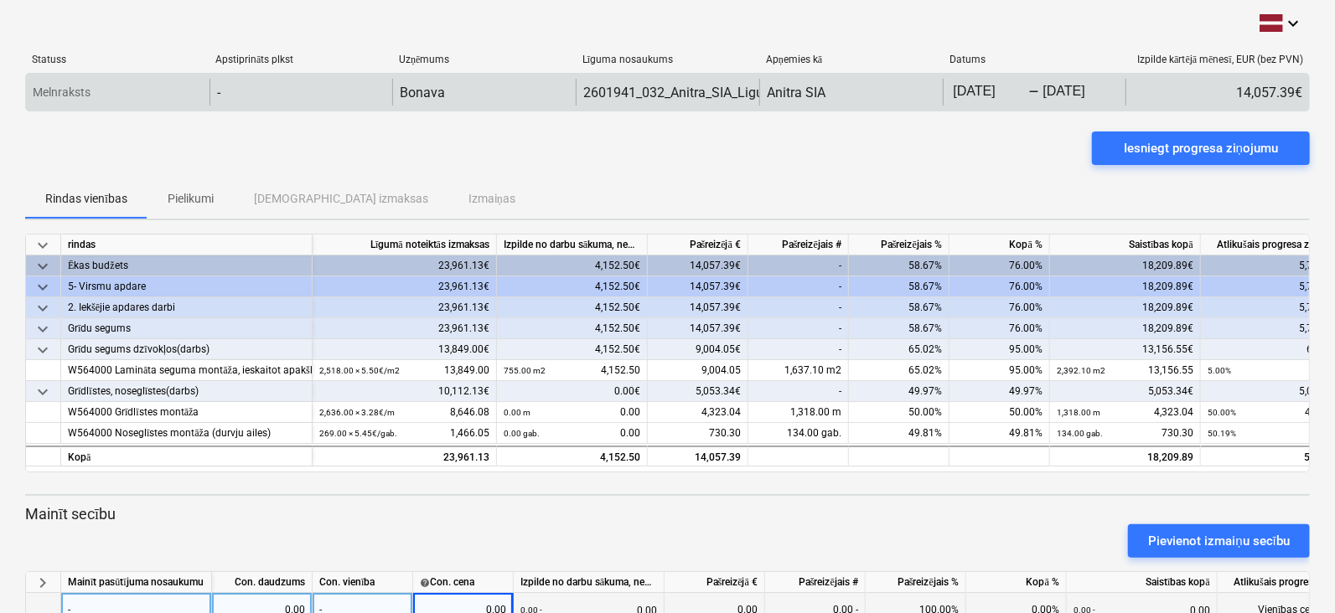
click at [242, 84] on div "-" at bounding box center [300, 92] width 183 height 27
click at [230, 93] on div "-" at bounding box center [300, 92] width 183 height 27
click at [1059, 94] on body "keyboard_arrow_down Statuss Apstiprināts plkst Uzņēmums Līguma nosaukums Apņemi…" at bounding box center [667, 306] width 1335 height 613
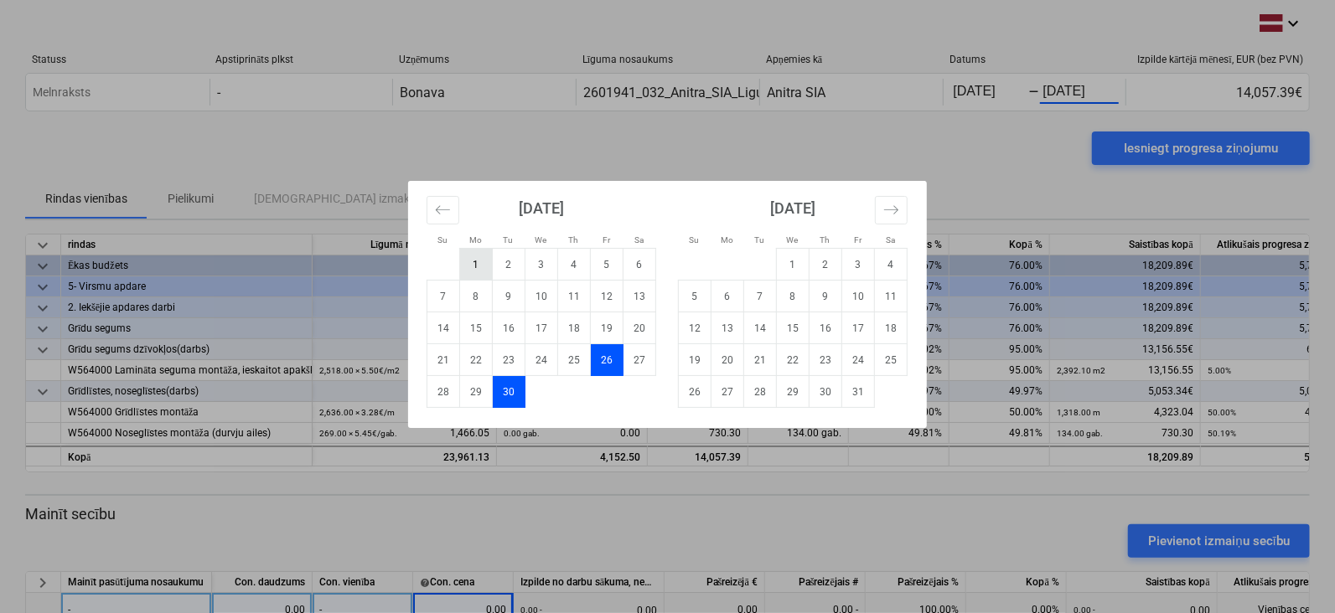
click at [484, 259] on td "1" at bounding box center [476, 265] width 33 height 32
type input "[DATE]"
click at [509, 383] on td "30" at bounding box center [509, 392] width 33 height 32
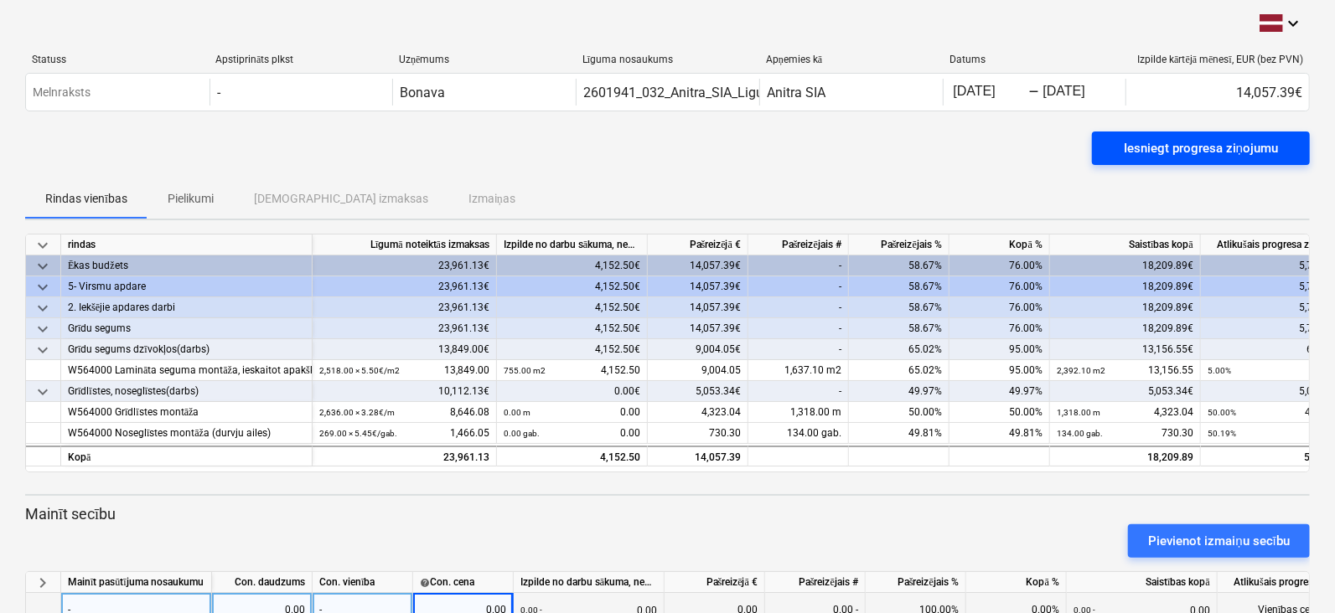
click at [1144, 148] on div "Iesniegt progresa ziņojumu" at bounding box center [1201, 148] width 154 height 22
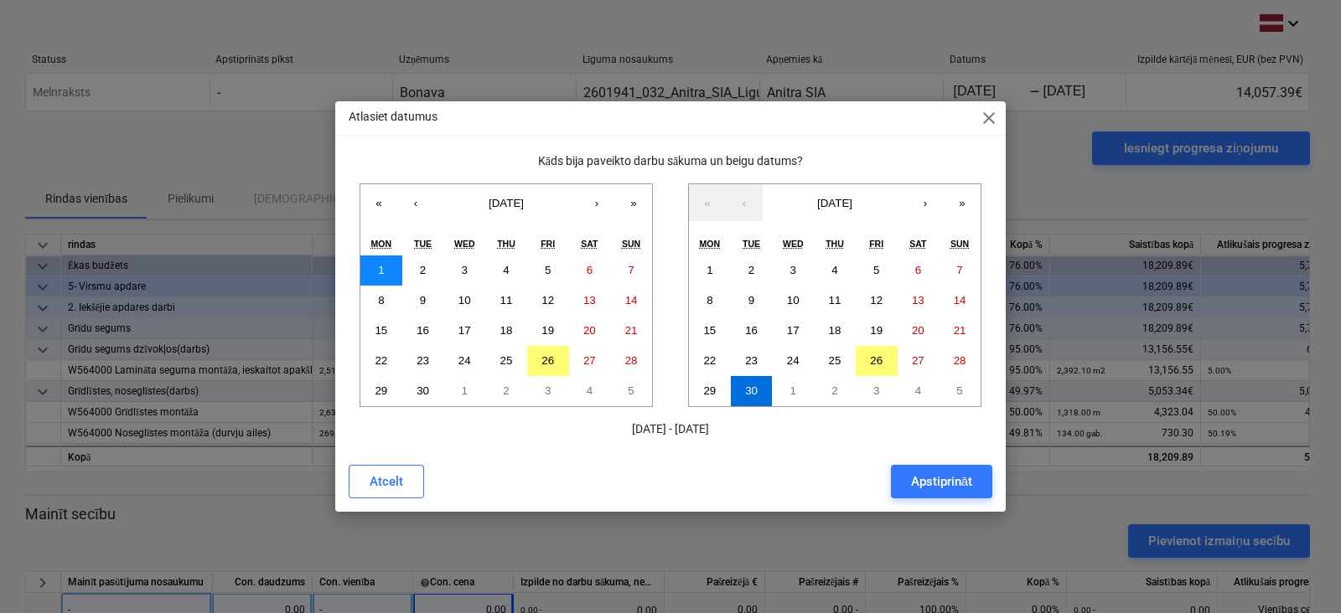
click at [385, 265] on button "1" at bounding box center [381, 271] width 42 height 30
click at [434, 389] on button "30" at bounding box center [423, 391] width 42 height 30
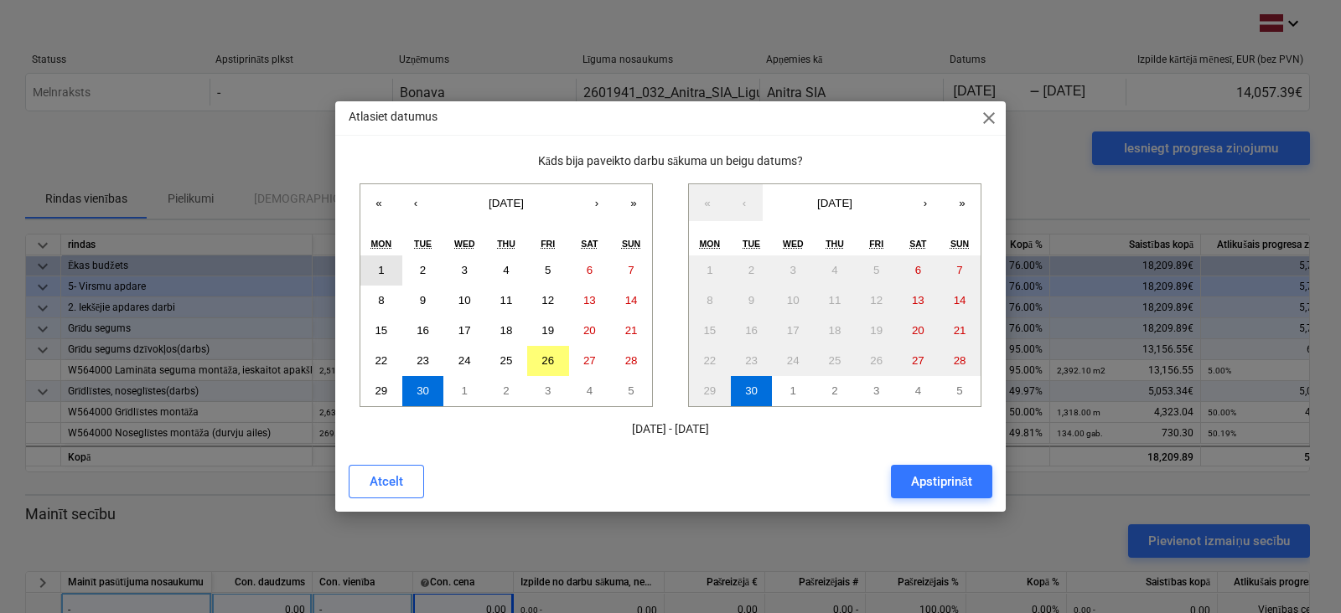
click at [378, 262] on button "1" at bounding box center [381, 271] width 42 height 30
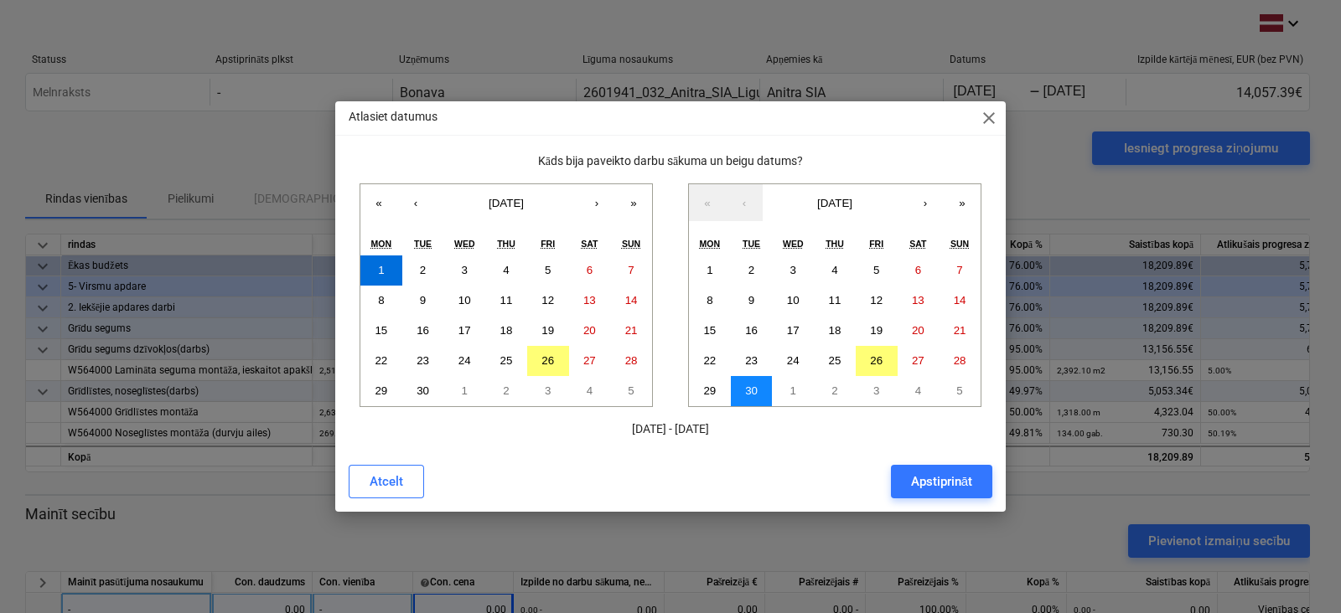
click at [759, 391] on button "30" at bounding box center [752, 391] width 42 height 30
click at [944, 484] on div "Apstiprināt" at bounding box center [941, 482] width 61 height 22
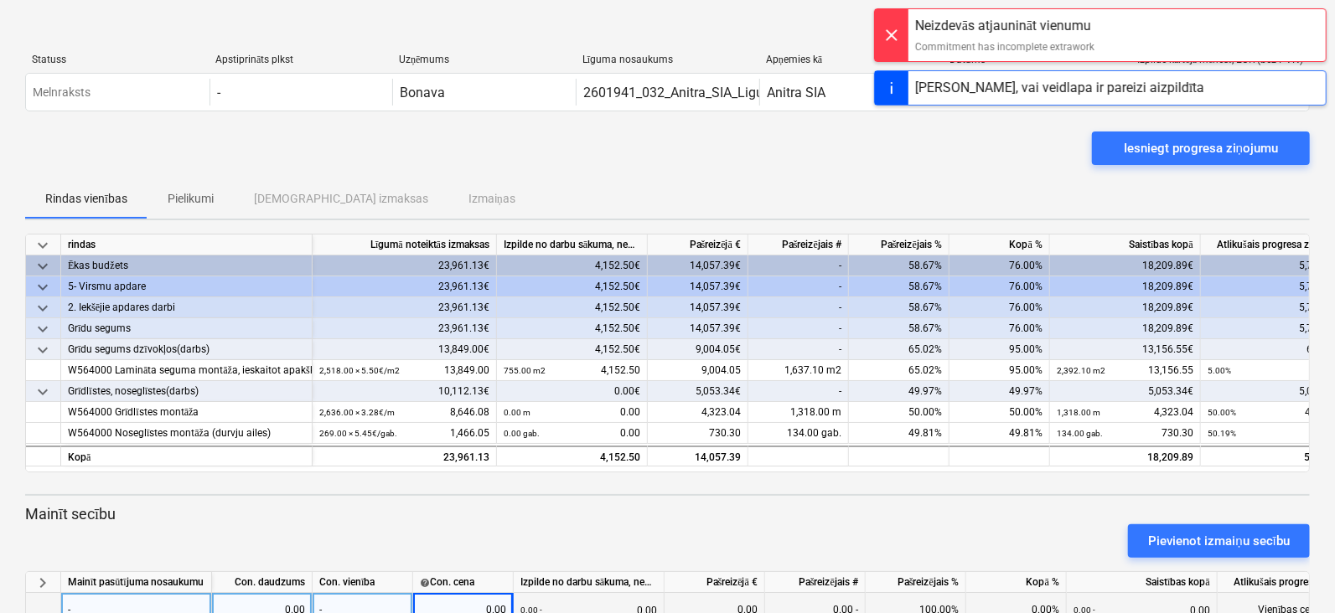
click at [1031, 163] on div "Iesniegt progresa ziņojumu" at bounding box center [667, 155] width 1284 height 47
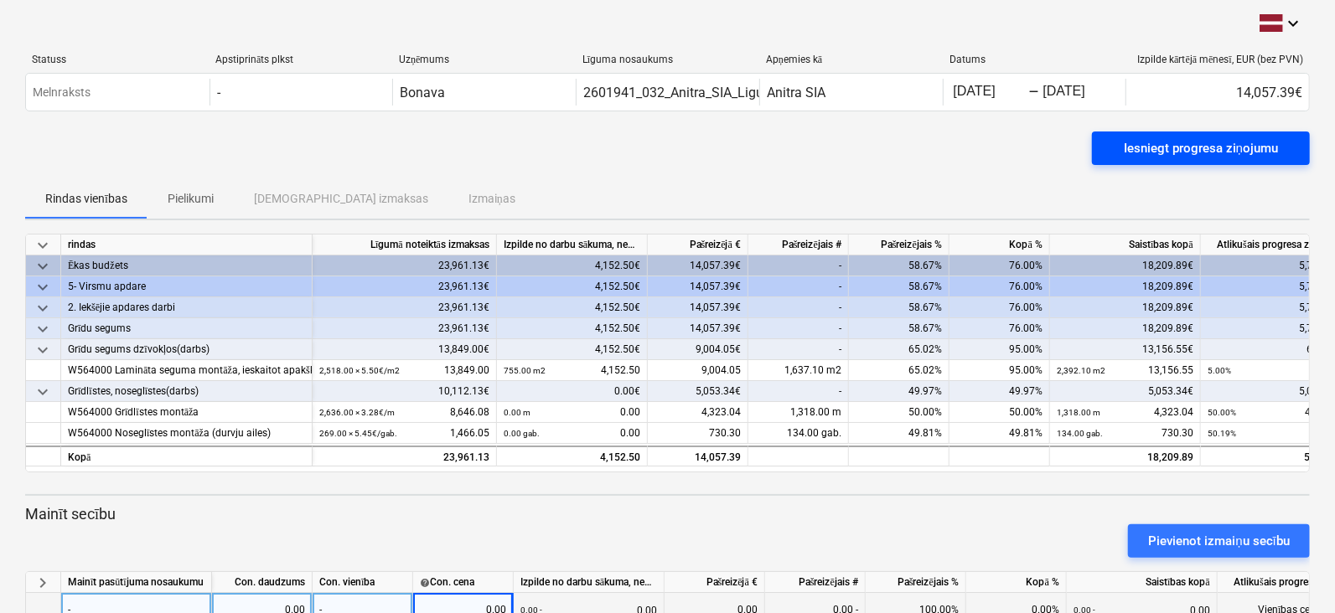
click at [1152, 141] on div "Iesniegt progresa ziņojumu" at bounding box center [1201, 148] width 154 height 22
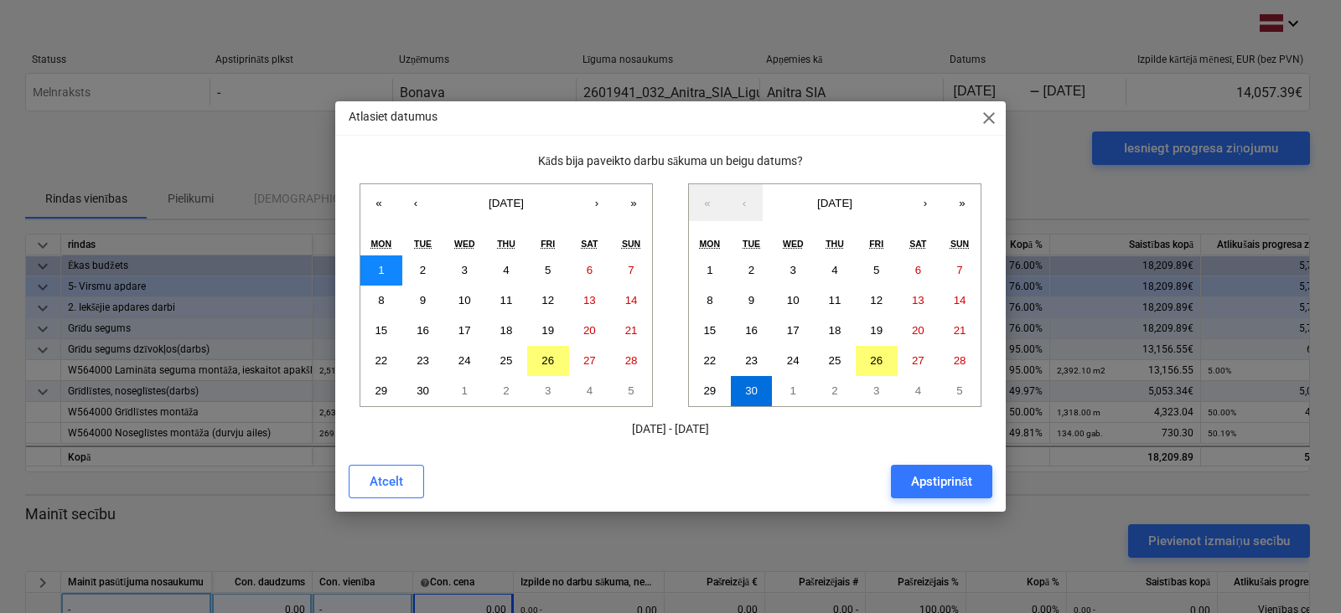
click at [397, 265] on button "1" at bounding box center [381, 271] width 42 height 30
click at [547, 370] on button "26" at bounding box center [548, 361] width 42 height 30
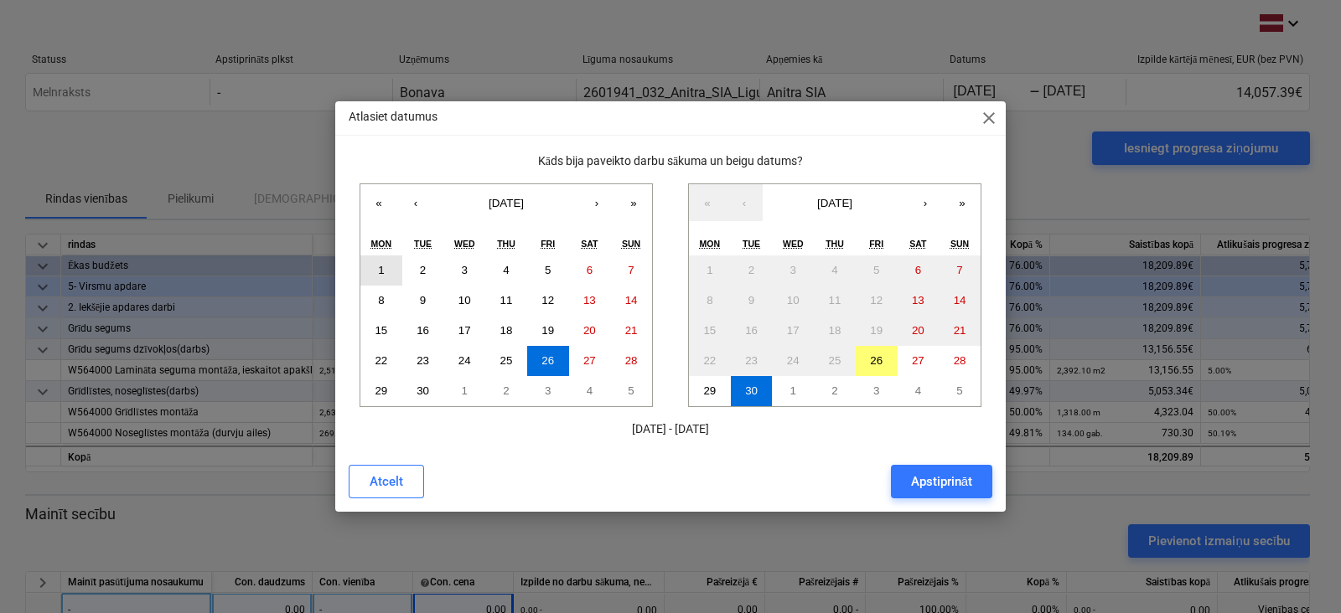
click at [379, 267] on abbr "1" at bounding box center [381, 270] width 6 height 13
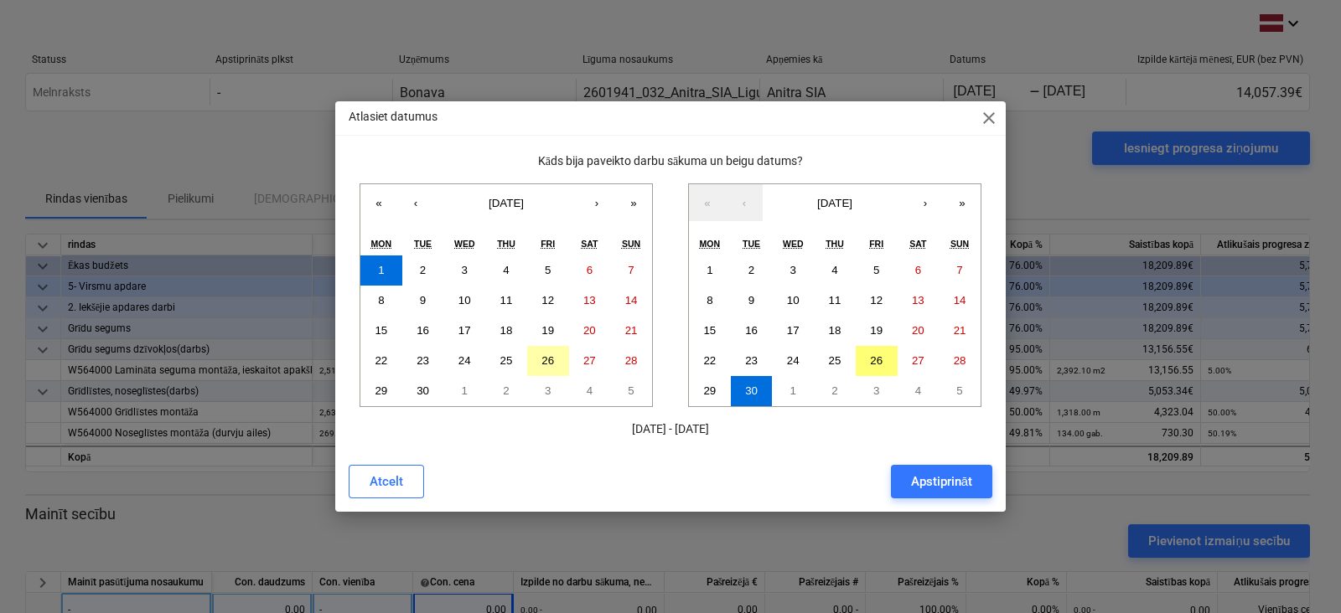
click at [553, 357] on abbr "26" at bounding box center [547, 360] width 13 height 13
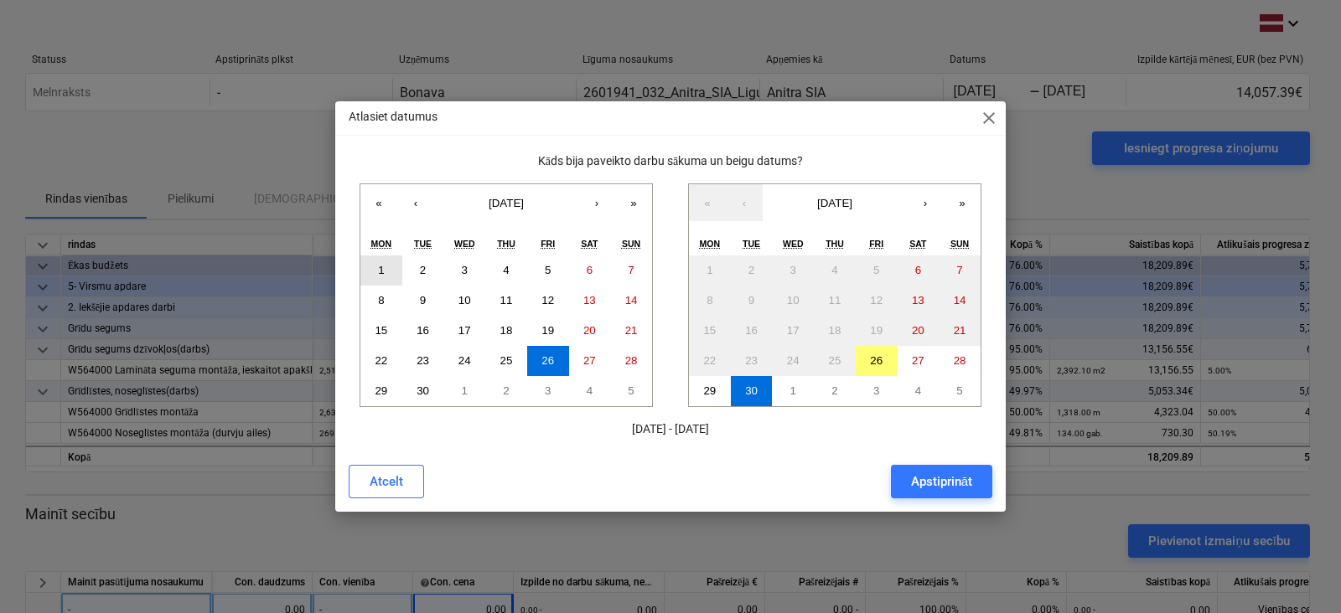
click at [364, 263] on button "1" at bounding box center [381, 271] width 42 height 30
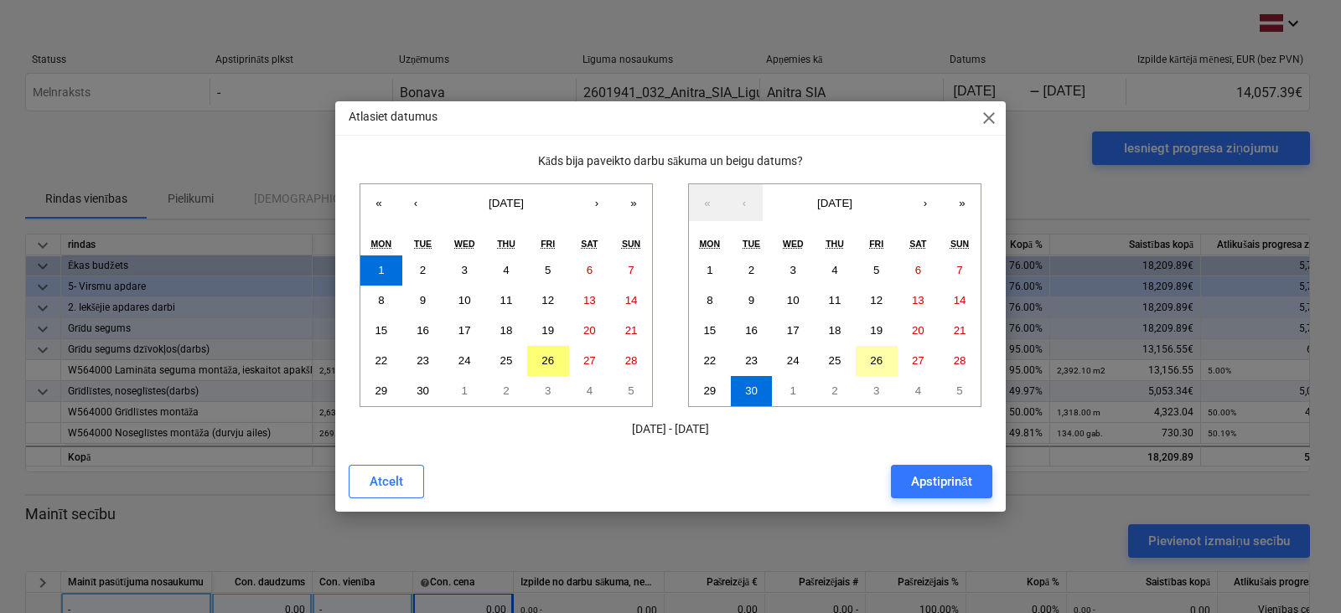
click at [880, 361] on abbr "26" at bounding box center [876, 360] width 13 height 13
click at [951, 483] on div "Apstiprināt" at bounding box center [941, 482] width 61 height 22
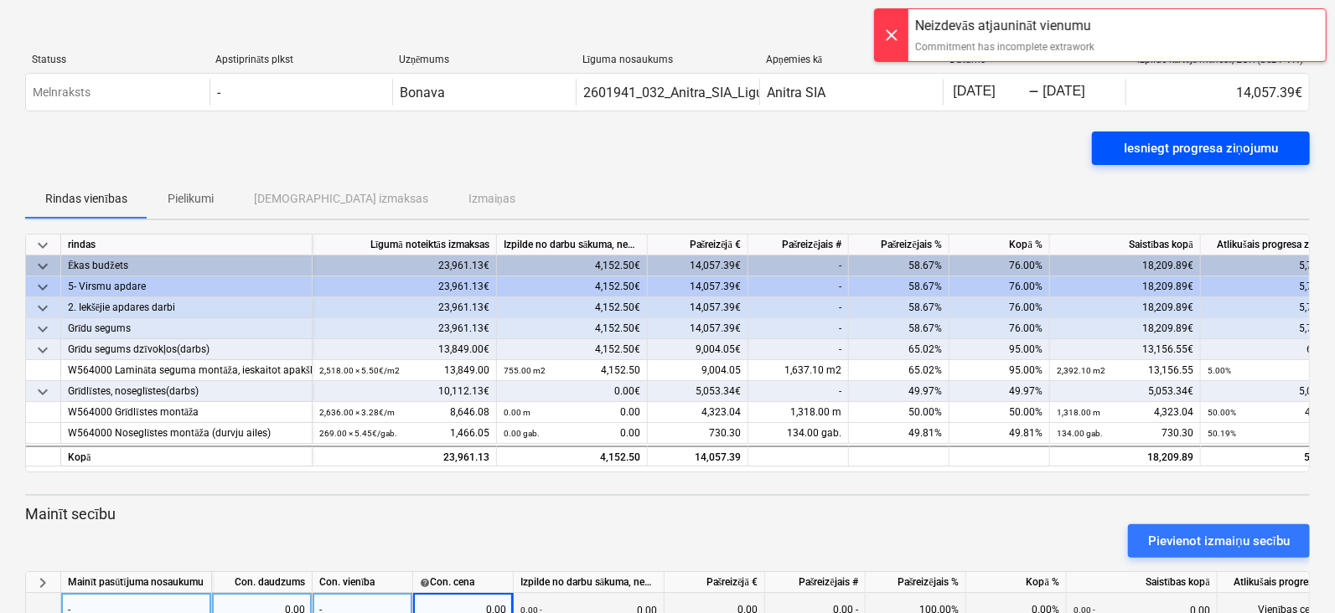
click at [1182, 157] on div "Iesniegt progresa ziņojumu" at bounding box center [1201, 148] width 154 height 22
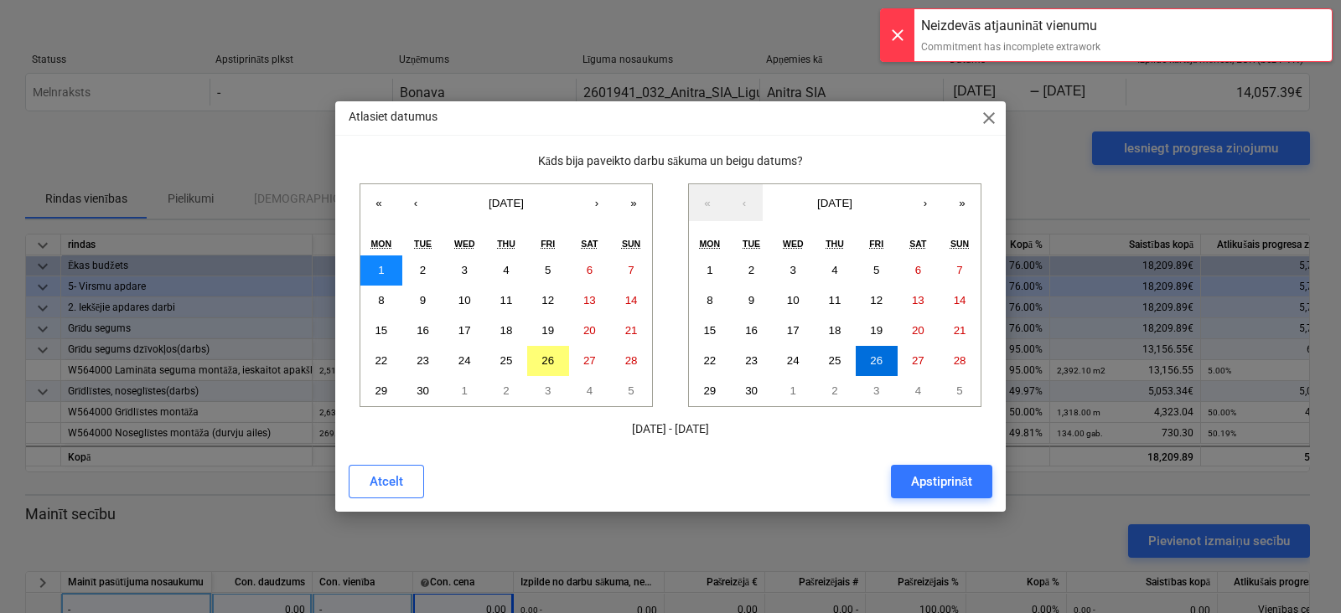
click at [364, 266] on button "1" at bounding box center [381, 271] width 42 height 30
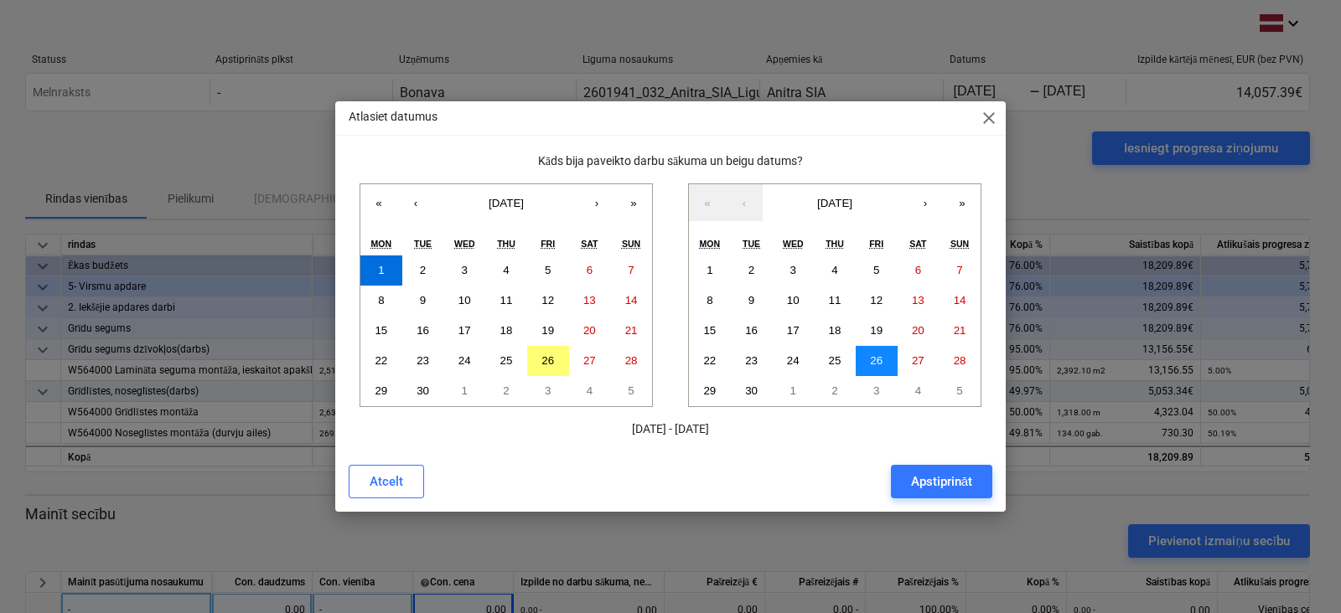
click at [889, 362] on button "26" at bounding box center [876, 361] width 42 height 30
click at [960, 486] on div "Apstiprināt" at bounding box center [941, 482] width 61 height 22
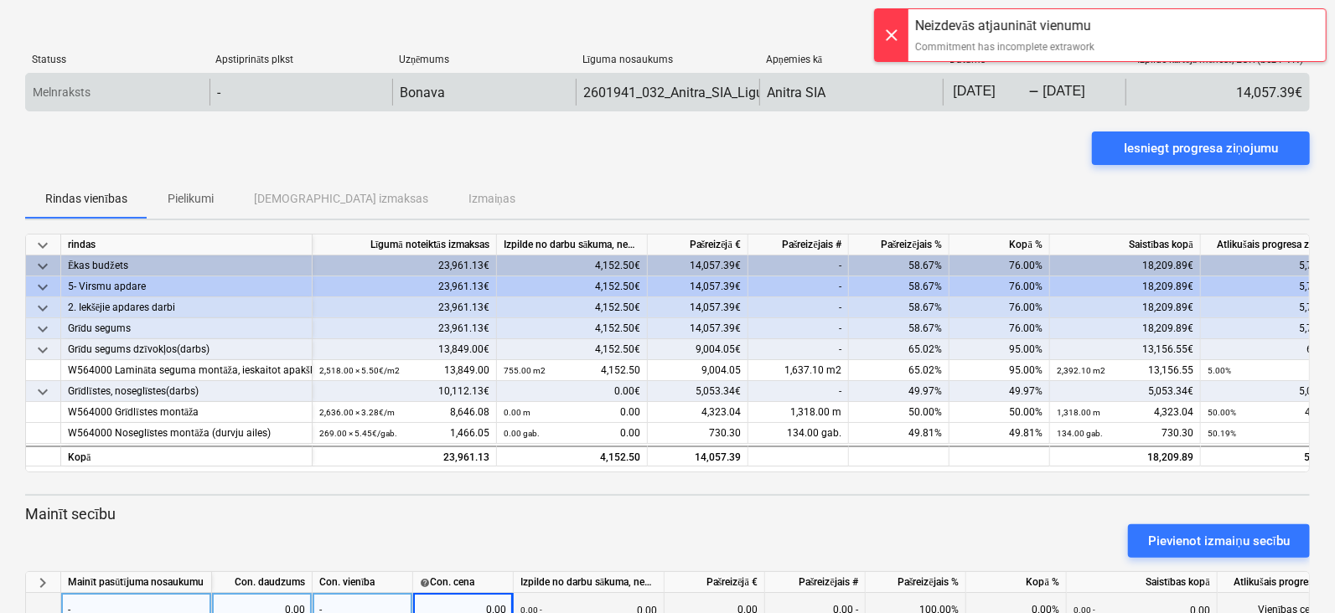
click at [1097, 90] on body "keyboard_arrow_down Statuss Apstiprināts plkst Uzņēmums Līguma nosaukums Apņemi…" at bounding box center [667, 306] width 1335 height 613
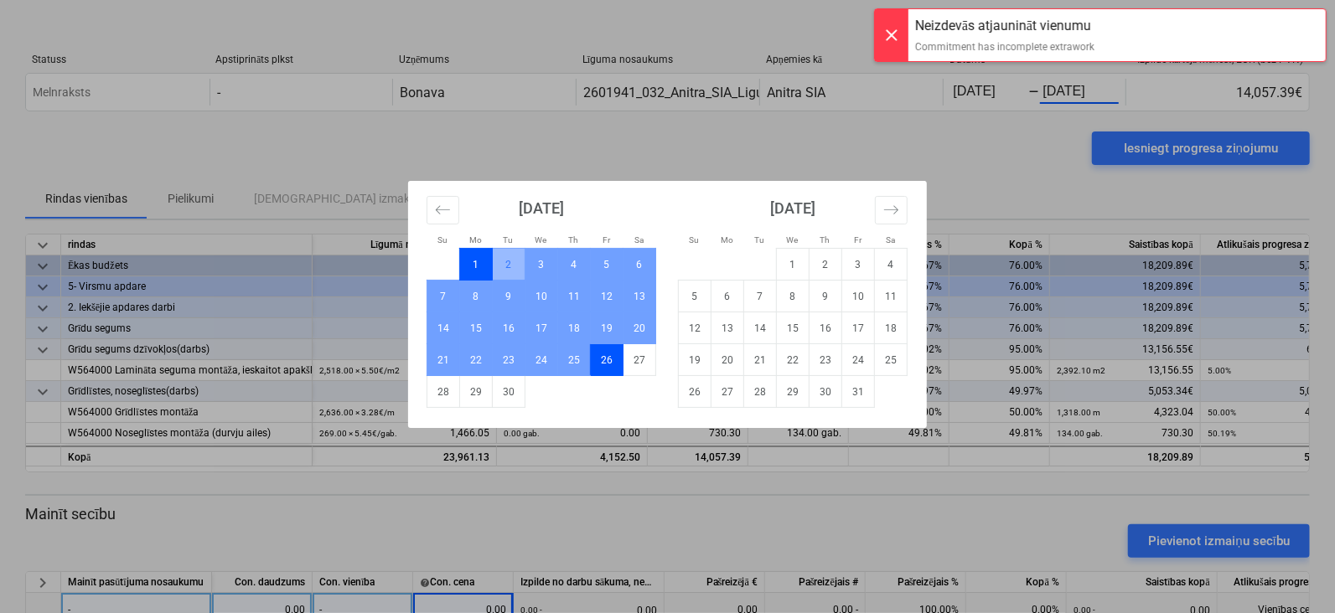
click at [466, 261] on td "1" at bounding box center [476, 265] width 33 height 32
click at [504, 395] on td "30" at bounding box center [509, 392] width 33 height 32
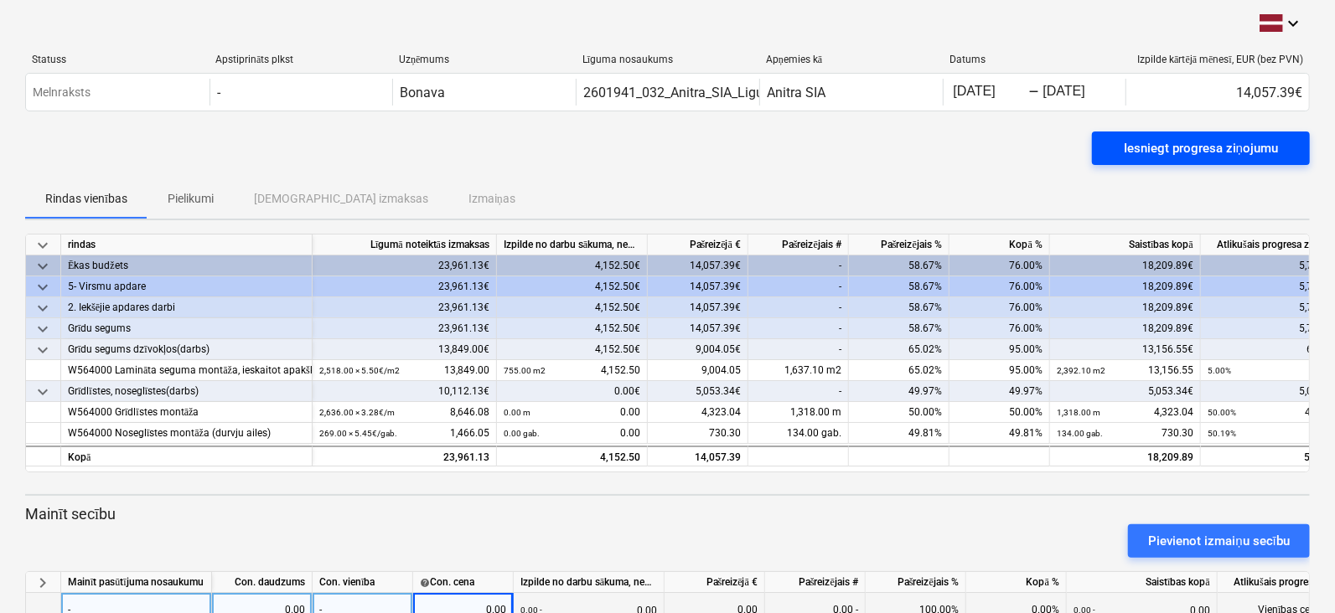
click at [1185, 144] on div "Iesniegt progresa ziņojumu" at bounding box center [1201, 148] width 154 height 22
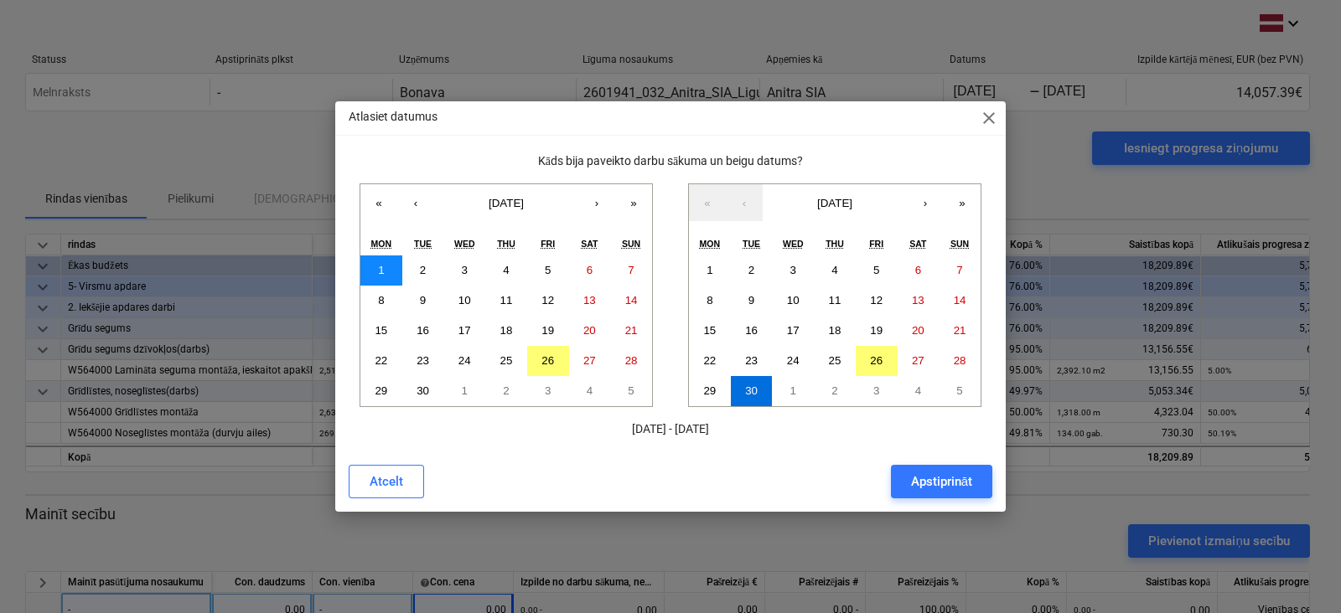
click at [362, 266] on button "1" at bounding box center [381, 271] width 42 height 30
click at [431, 385] on button "30" at bounding box center [423, 391] width 42 height 30
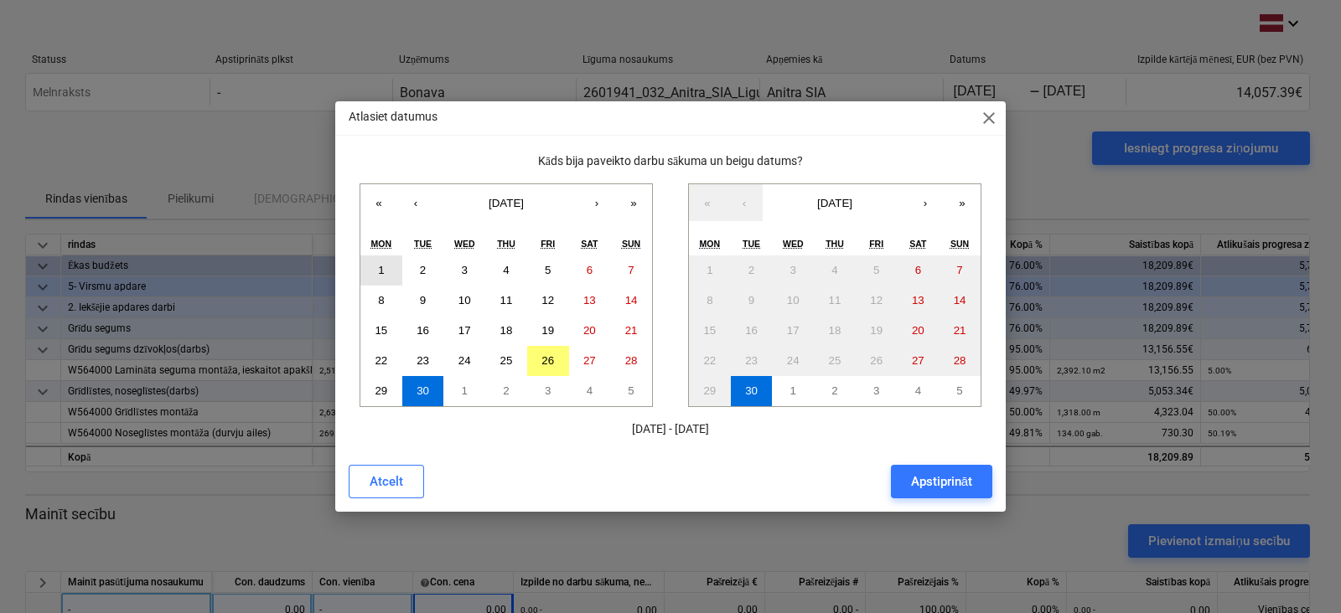
click at [385, 269] on button "1" at bounding box center [381, 271] width 42 height 30
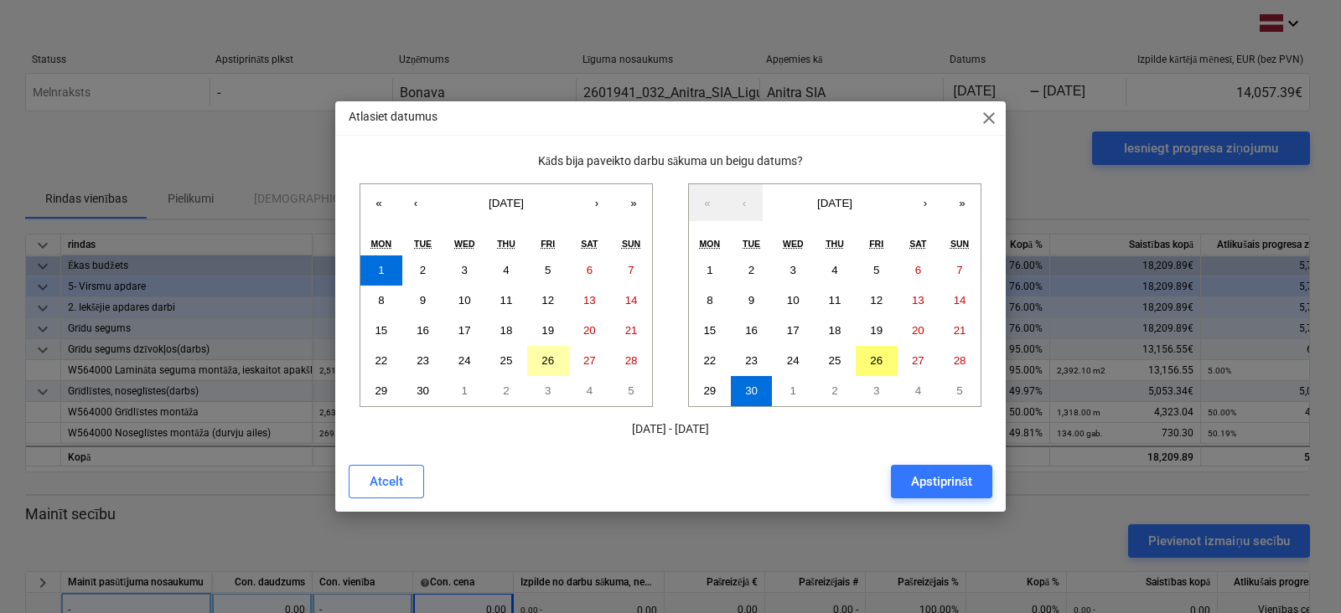
click at [557, 357] on button "26" at bounding box center [548, 361] width 42 height 30
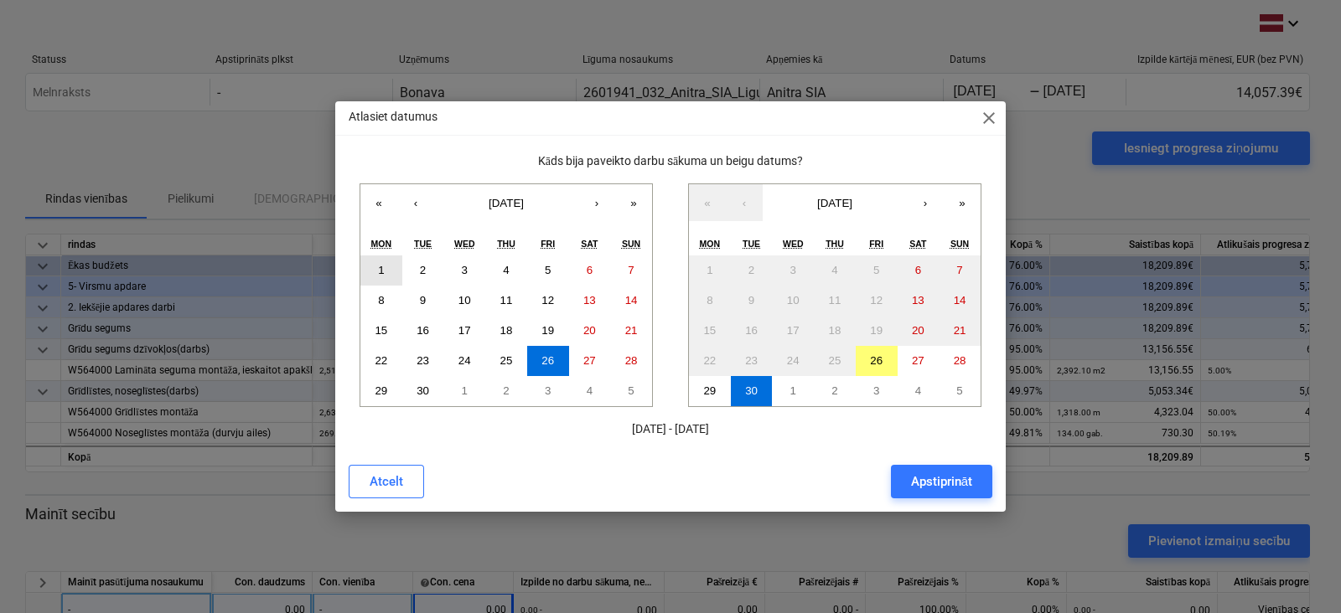
click at [372, 270] on button "1" at bounding box center [381, 271] width 42 height 30
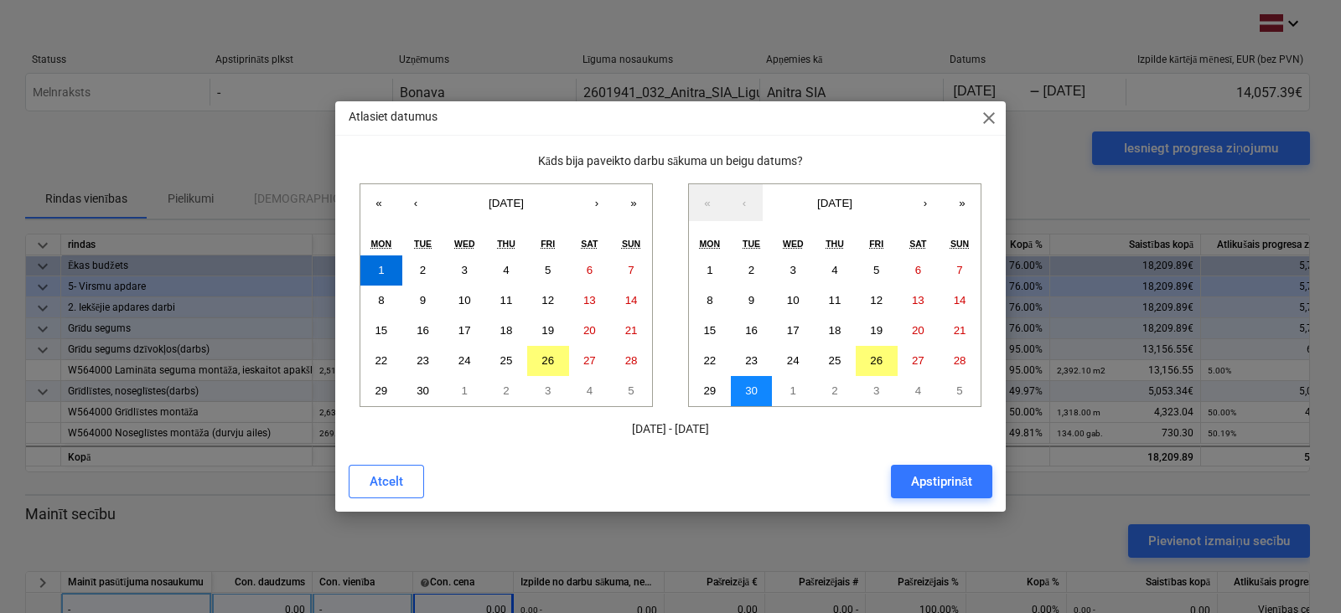
click at [758, 391] on button "30" at bounding box center [752, 391] width 42 height 30
click at [963, 486] on div "Apstiprināt" at bounding box center [941, 482] width 61 height 22
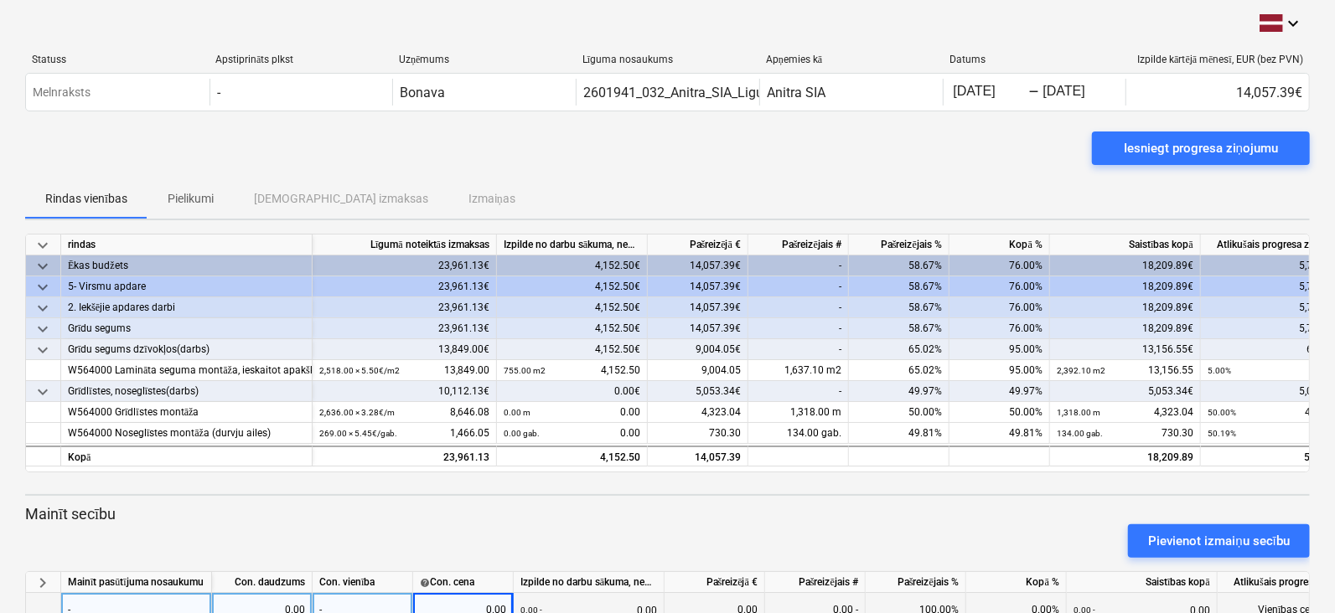
scroll to position [80, 0]
